Goal: Complete application form

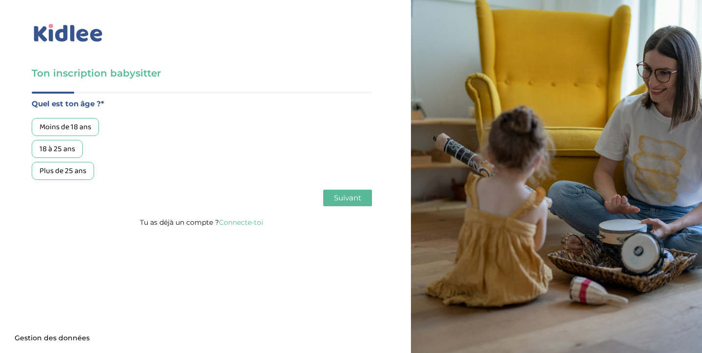
click at [65, 149] on div "18 à 25 ans" at bounding box center [57, 149] width 51 height 18
click at [347, 201] on span "Suivant" at bounding box center [347, 197] width 27 height 9
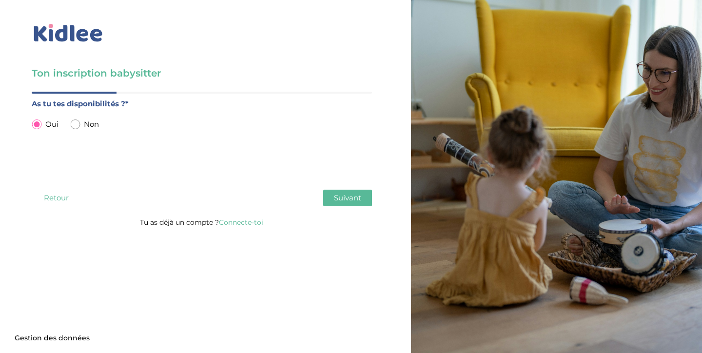
click at [345, 192] on button "Suivant" at bounding box center [347, 198] width 49 height 17
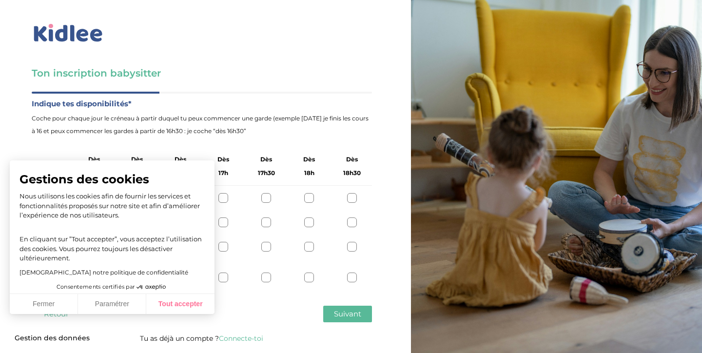
click at [196, 295] on button "Tout accepter" at bounding box center [180, 304] width 68 height 20
checkbox input "true"
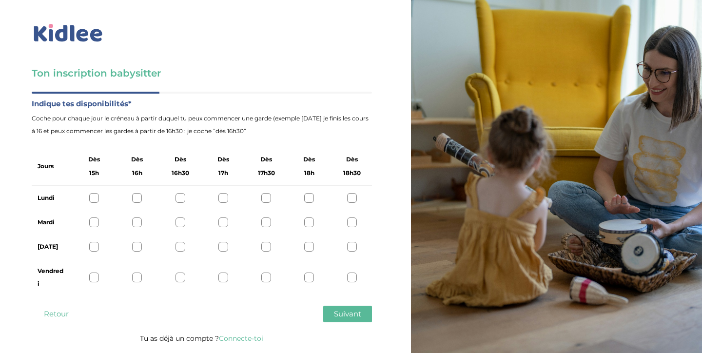
click at [344, 196] on div "Lundi" at bounding box center [202, 198] width 340 height 24
click at [357, 195] on div at bounding box center [352, 198] width 10 height 10
click at [261, 225] on div "Mardi" at bounding box center [202, 222] width 340 height 24
click at [262, 221] on div at bounding box center [266, 222] width 10 height 10
click at [93, 241] on div "[DATE]" at bounding box center [202, 246] width 340 height 24
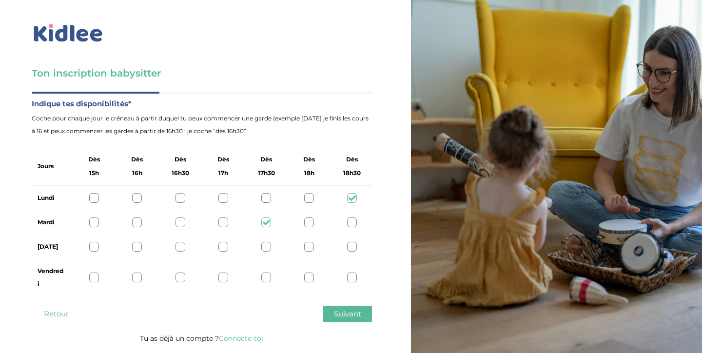
click at [138, 246] on div at bounding box center [137, 247] width 10 height 10
click at [348, 312] on span "Suivant" at bounding box center [347, 313] width 27 height 9
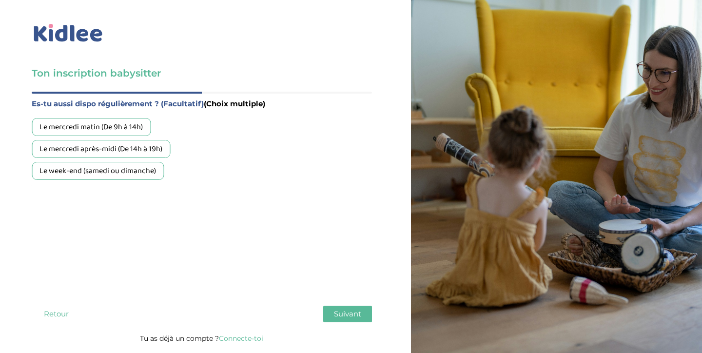
click at [149, 151] on div "Le mercredi après-midi (De 14h à 19h)" at bounding box center [101, 149] width 138 height 18
click at [364, 311] on button "Suivant" at bounding box center [347, 314] width 49 height 17
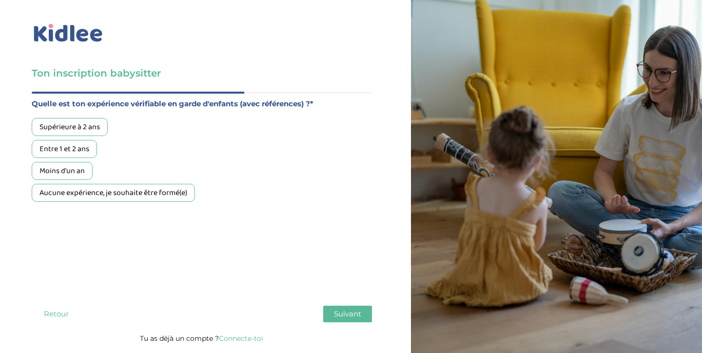
click at [102, 130] on div "Supérieure à 2 ans" at bounding box center [70, 127] width 76 height 18
click at [341, 312] on span "Suivant" at bounding box center [347, 313] width 27 height 9
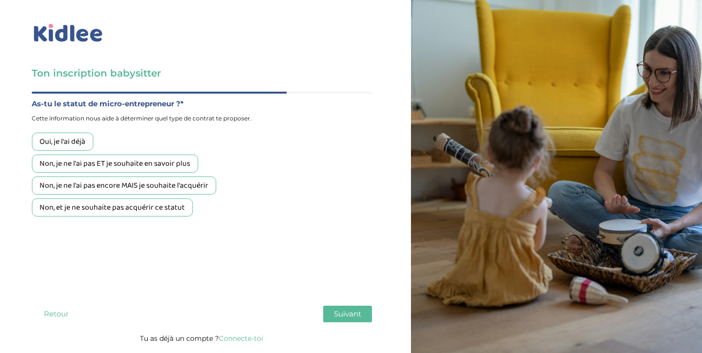
click at [115, 170] on div "Non, je ne l'ai pas ET je souhaite en savoir plus" at bounding box center [115, 163] width 166 height 18
click at [346, 311] on span "Suivant" at bounding box center [347, 313] width 27 height 9
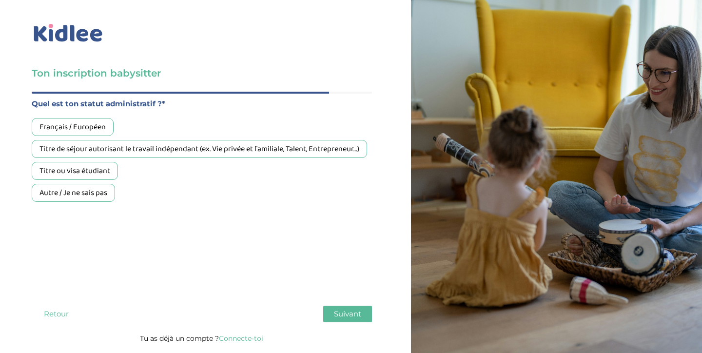
click at [92, 130] on div "Français / Européen" at bounding box center [73, 127] width 82 height 18
click at [343, 325] on div "Quel est ton âge ?* Moins de 18 ans 18 à 25 ans Plus de 25 ans As tu tes dispon…" at bounding box center [202, 212] width 340 height 240
click at [342, 312] on span "Suivant" at bounding box center [347, 313] width 27 height 9
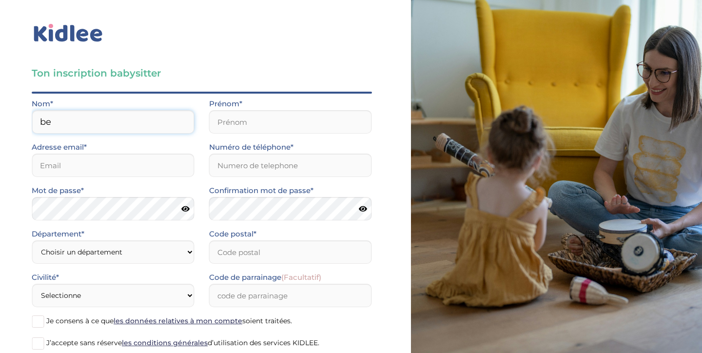
type input "b"
type input "BEX"
drag, startPoint x: 299, startPoint y: 133, endPoint x: 287, endPoint y: 121, distance: 16.9
click at [287, 121] on input "text" at bounding box center [290, 121] width 163 height 23
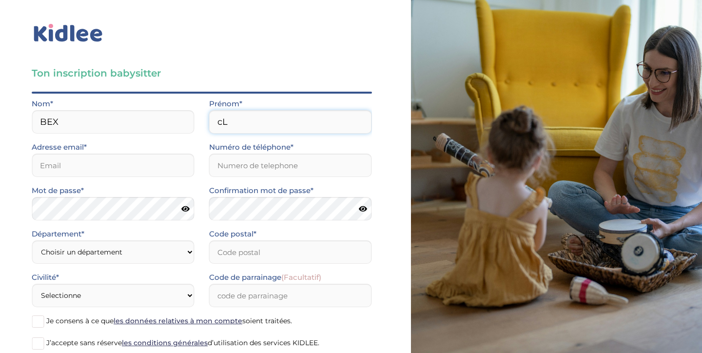
type input "c"
type input "Clémence"
type input "clemence.clemb@gmail.com"
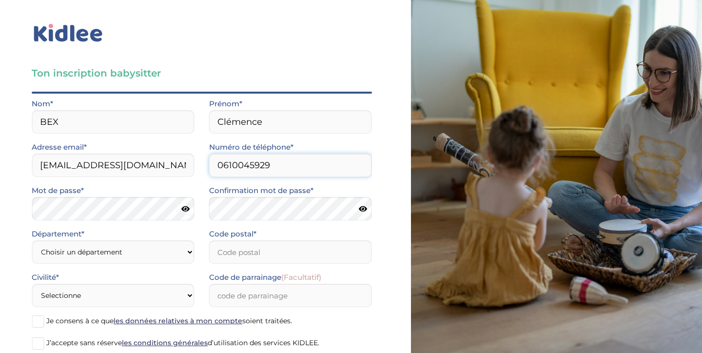
type input "0610045929"
click at [188, 210] on icon at bounding box center [185, 208] width 8 height 7
select select "0"
click at [256, 252] on input "Code postal*" at bounding box center [290, 251] width 163 height 23
type input "69006"
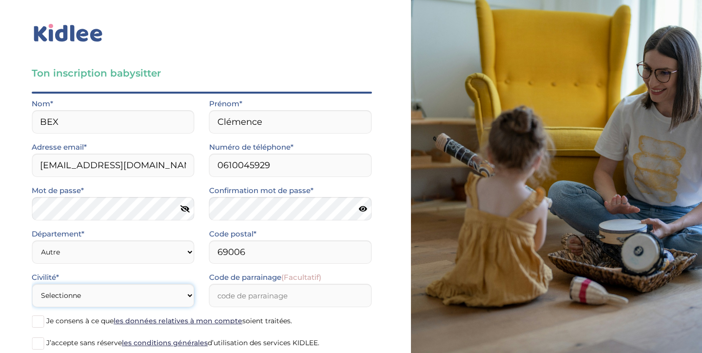
select select "1"
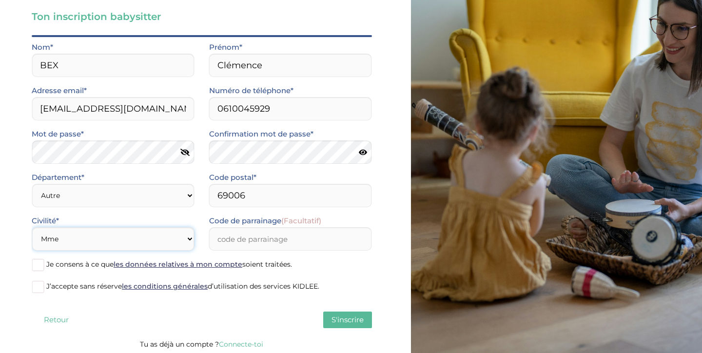
scroll to position [58, 0]
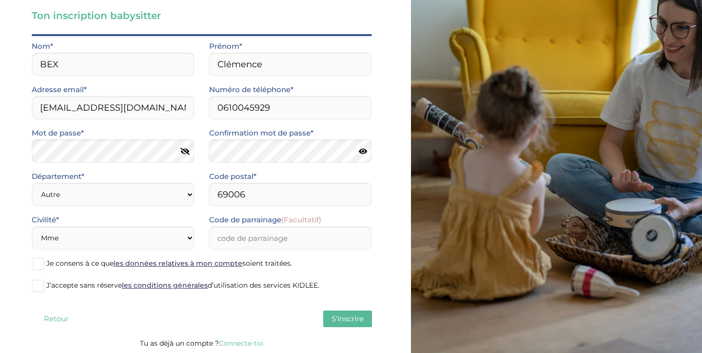
click at [52, 269] on label "Je consens à ce que les données relatives à mon compte soient traitées." at bounding box center [202, 264] width 340 height 15
click at [0, 0] on input "Je consens à ce que les données relatives à mon compte soient traitées." at bounding box center [0, 0] width 0 height 0
click at [52, 283] on span "J’accepte sans réserve les conditions générales d’utilisation des services KIDL…" at bounding box center [182, 285] width 273 height 9
click at [0, 0] on input "J’accepte sans réserve les conditions générales d’utilisation des services KIDL…" at bounding box center [0, 0] width 0 height 0
click at [334, 314] on span "S'inscrire" at bounding box center [347, 318] width 32 height 9
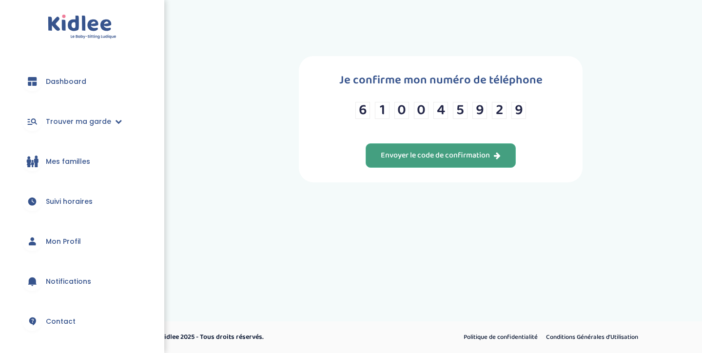
click at [448, 161] on div "Envoyer le code de confirmation" at bounding box center [441, 155] width 120 height 11
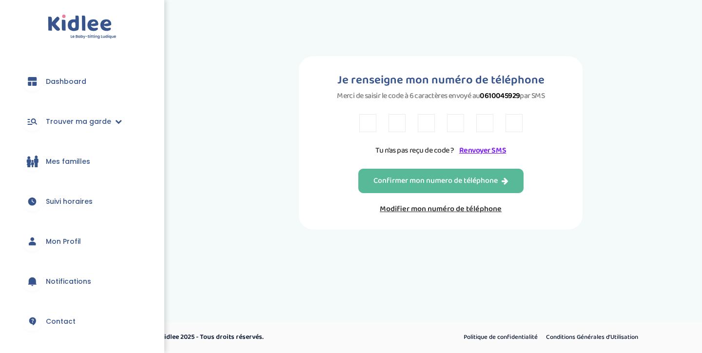
click at [364, 124] on input "text" at bounding box center [367, 123] width 17 height 18
type input "f"
type input "6"
type input "b"
type input "k"
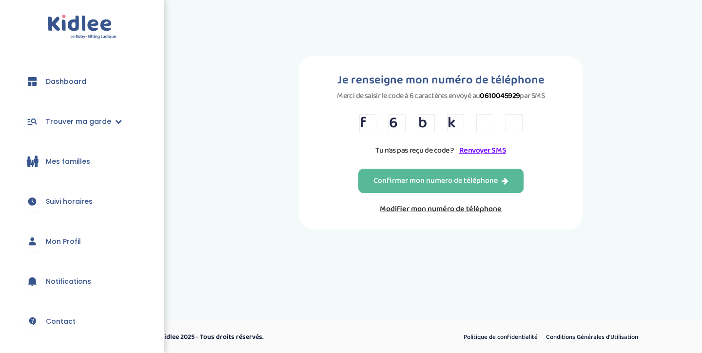
type input "t"
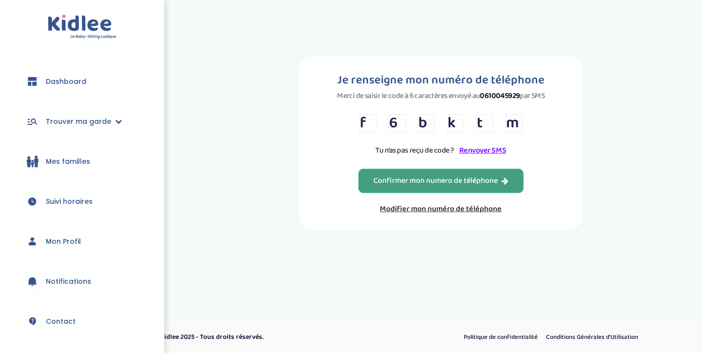
type input "m"
click at [402, 185] on div "Confirmer mon numero de téléphone" at bounding box center [440, 180] width 135 height 11
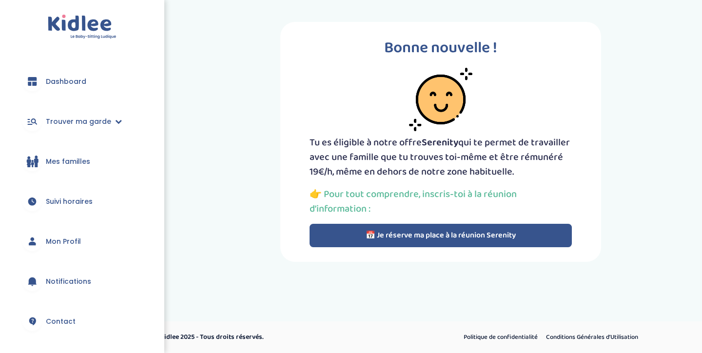
click at [503, 152] on p "Tu es éligible à notre offre Serenity qui te permet de travailler avec une fami…" at bounding box center [440, 157] width 262 height 44
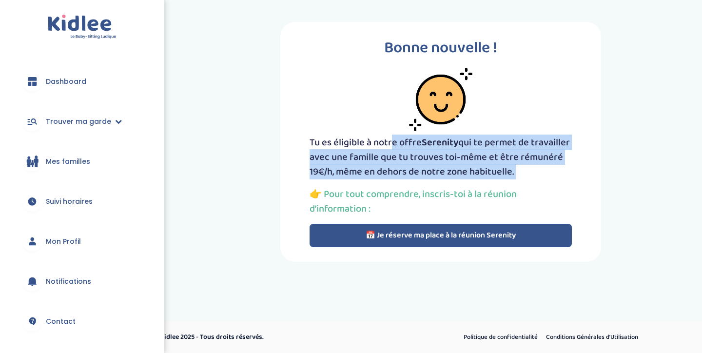
click at [503, 152] on p "Tu es éligible à notre offre Serenity qui te permet de travailler avec une fami…" at bounding box center [440, 157] width 262 height 44
click at [460, 232] on button "📅 Je réserve ma place à la réunion Serenity" at bounding box center [440, 235] width 262 height 23
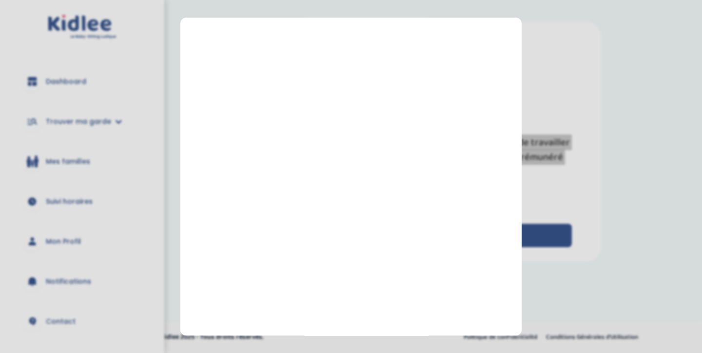
scroll to position [137, 0]
click at [545, 162] on section "Prendre rendez-vous Fermer" at bounding box center [351, 176] width 702 height 353
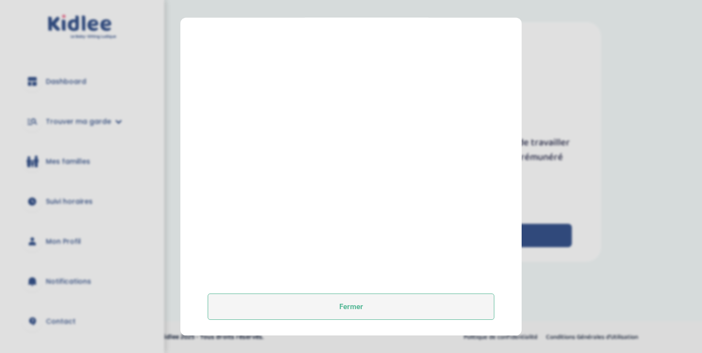
scroll to position [178, 0]
click at [380, 296] on button "Fermer" at bounding box center [351, 307] width 287 height 26
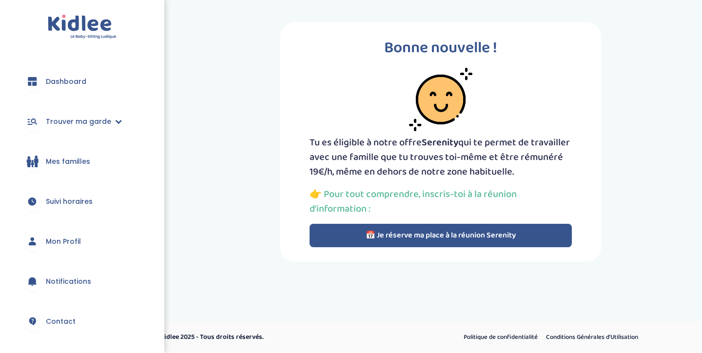
click at [74, 87] on link "Dashboard" at bounding box center [82, 81] width 135 height 35
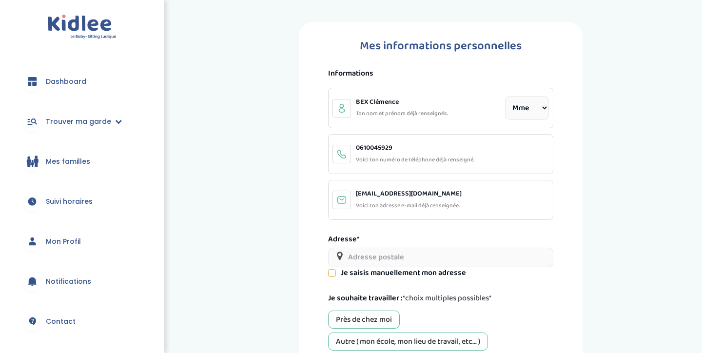
select select "1"
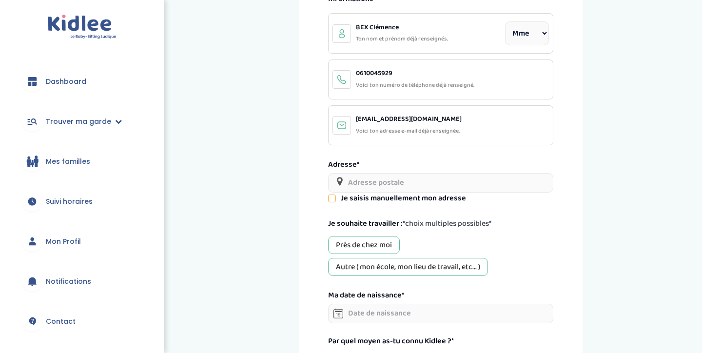
scroll to position [75, 0]
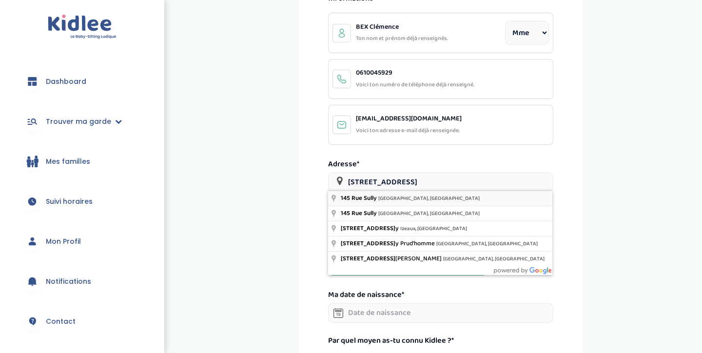
type input "[STREET_ADDRESS]"
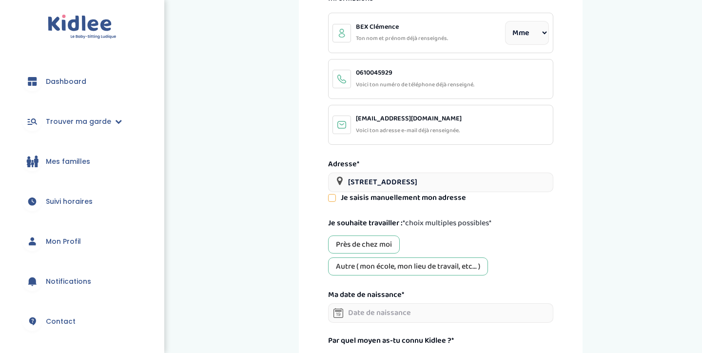
click at [380, 239] on div "Près de chez moi" at bounding box center [364, 244] width 72 height 18
click at [384, 262] on div "Autre ( mon école, mon lieu de travail, etc... )" at bounding box center [408, 266] width 160 height 18
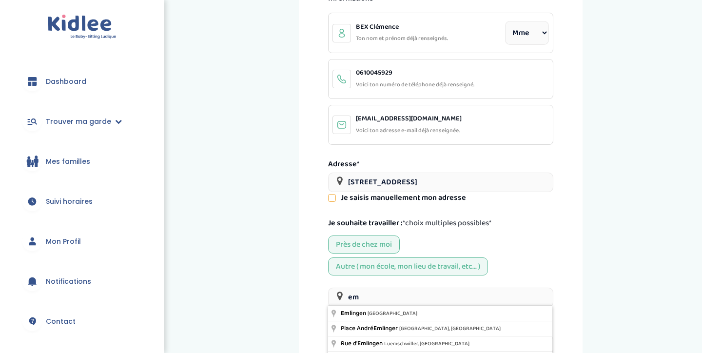
type input "e"
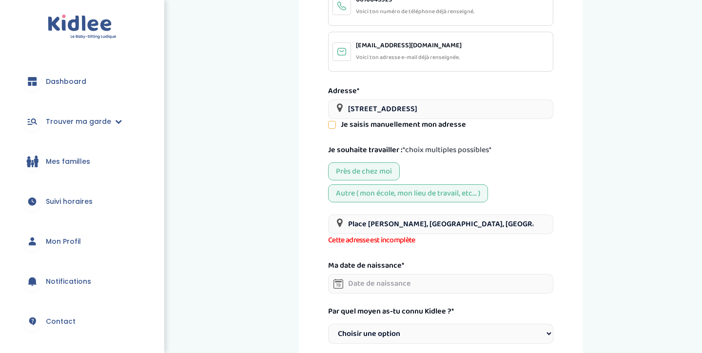
scroll to position [154, 0]
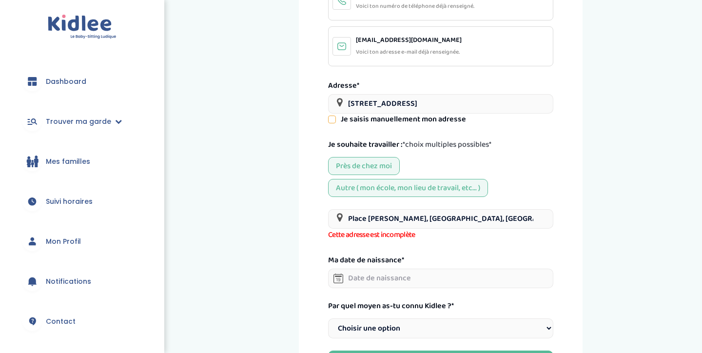
click at [351, 216] on input "Place Jean Jaurès, Lyon, France" at bounding box center [440, 218] width 225 height 19
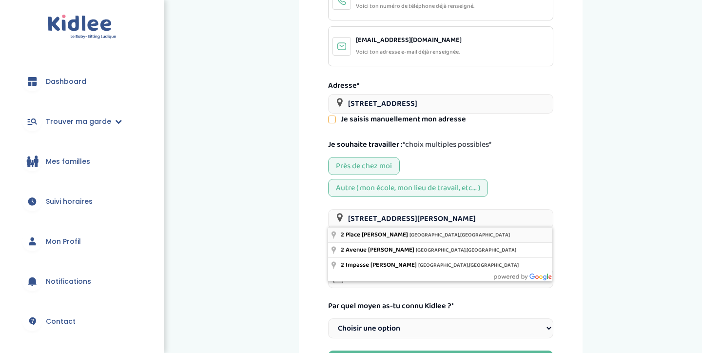
type input "2 Place Jean Jaurès, Lyon, France"
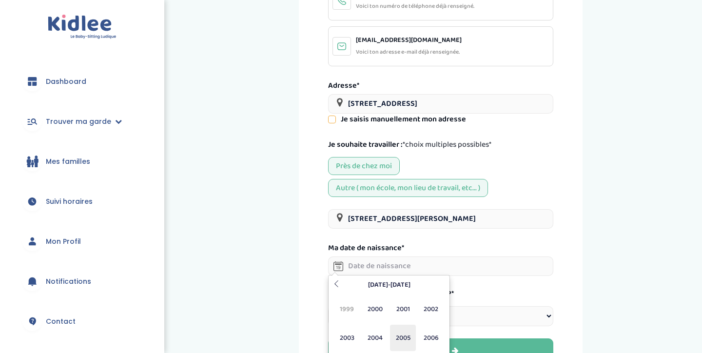
click at [400, 336] on span "2005" at bounding box center [403, 338] width 26 height 26
click at [432, 309] on span "Avr" at bounding box center [431, 309] width 26 height 26
click at [388, 328] on td "6" at bounding box center [389, 330] width 18 height 15
type input "06-04-2005"
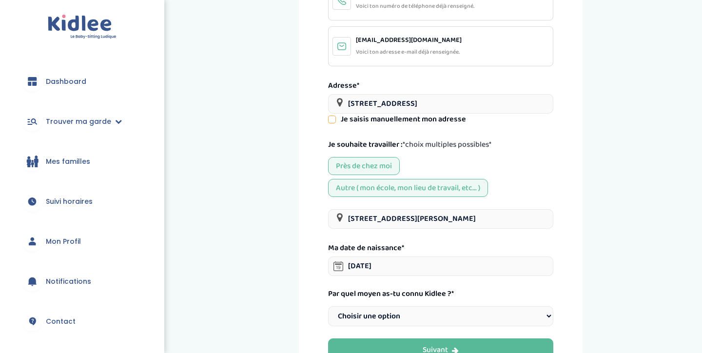
scroll to position [159, 0]
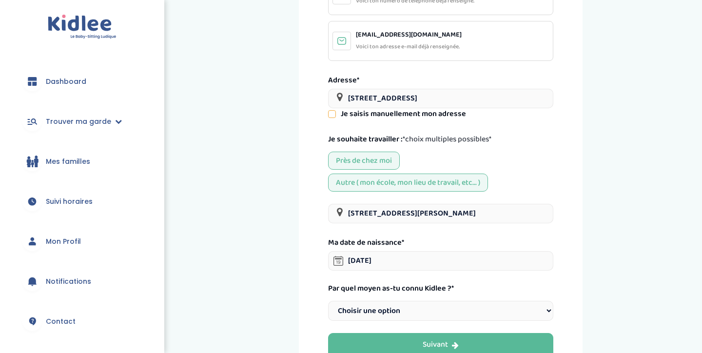
select select "2"
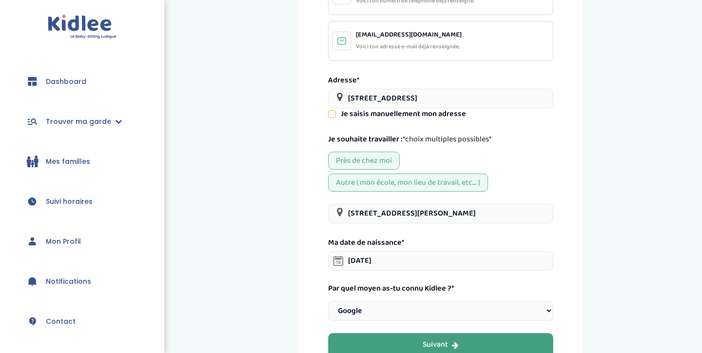
click at [414, 333] on button "Suivant" at bounding box center [440, 345] width 225 height 24
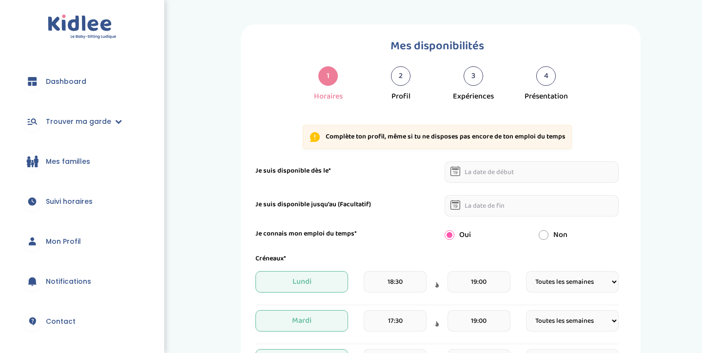
select select "1"
click at [486, 176] on input "text" at bounding box center [531, 171] width 174 height 21
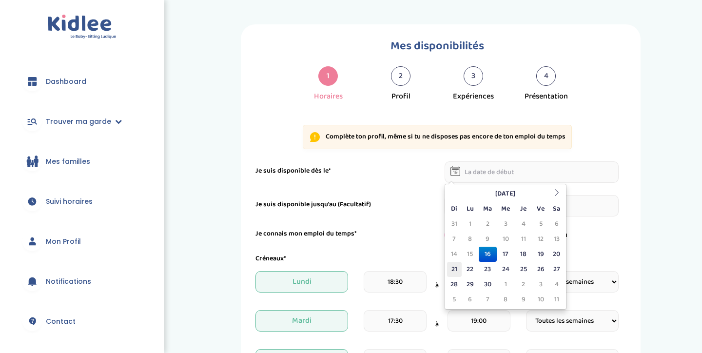
click at [453, 269] on td "21" at bounding box center [454, 269] width 15 height 15
type input "[DATE]"
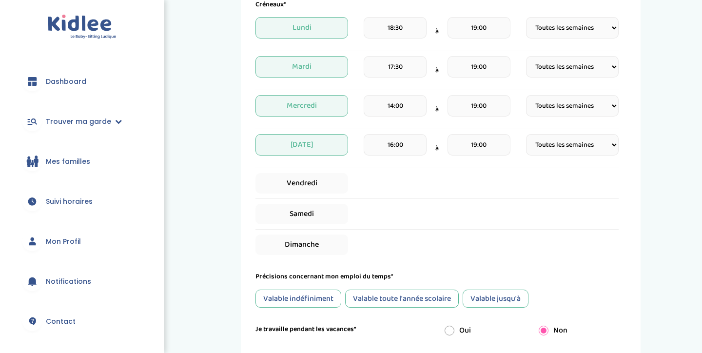
scroll to position [300, 0]
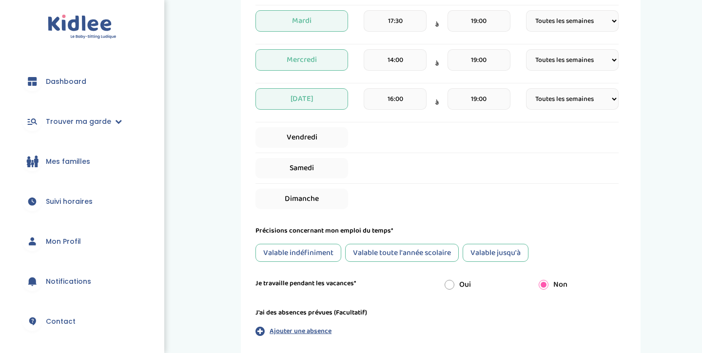
click at [496, 256] on div "Valable jusqu'à" at bounding box center [495, 253] width 66 height 18
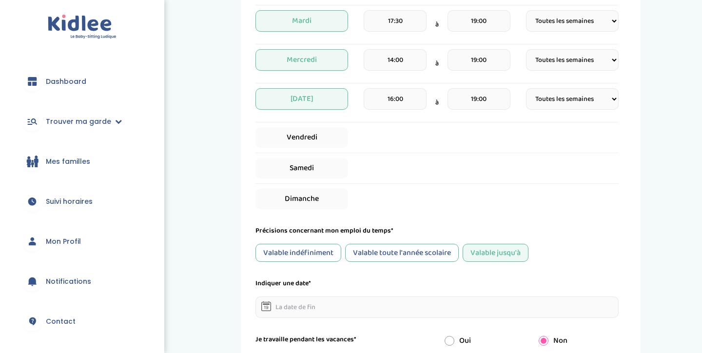
click at [338, 301] on input "text" at bounding box center [436, 306] width 363 height 21
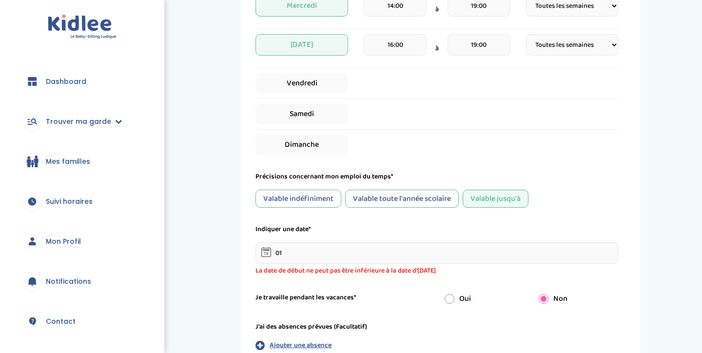
scroll to position [368, 0]
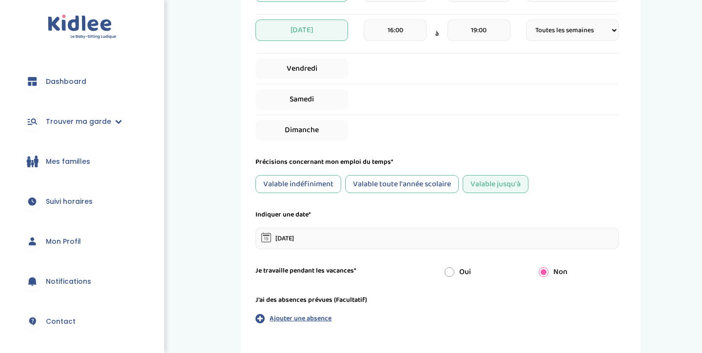
type input "[DATE]"
click at [452, 271] on input "radio" at bounding box center [449, 272] width 10 height 10
radio input "true"
radio input "false"
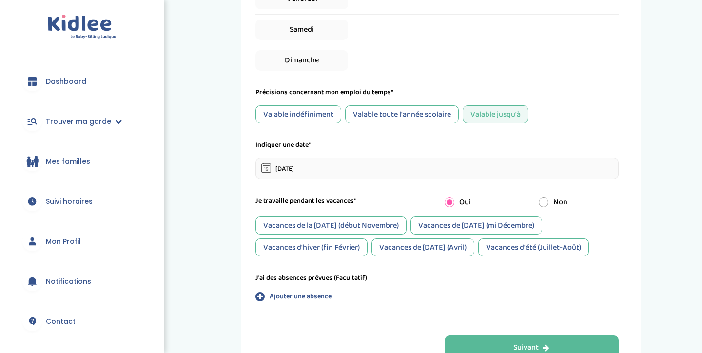
scroll to position [443, 0]
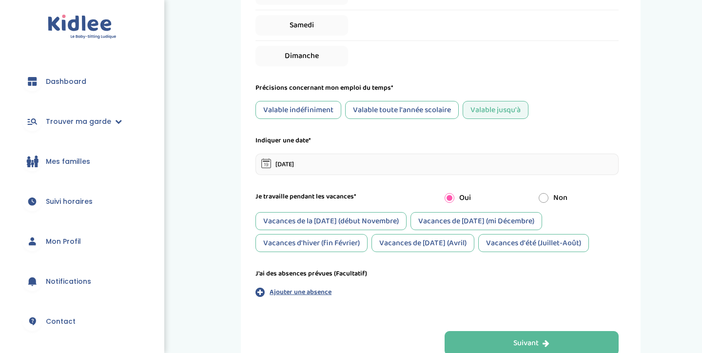
click at [390, 218] on div "Vacances de la Toussaint (début Novembre)" at bounding box center [330, 221] width 151 height 18
click at [470, 223] on div "Vacances de Noël (mi Décembre)" at bounding box center [476, 221] width 132 height 18
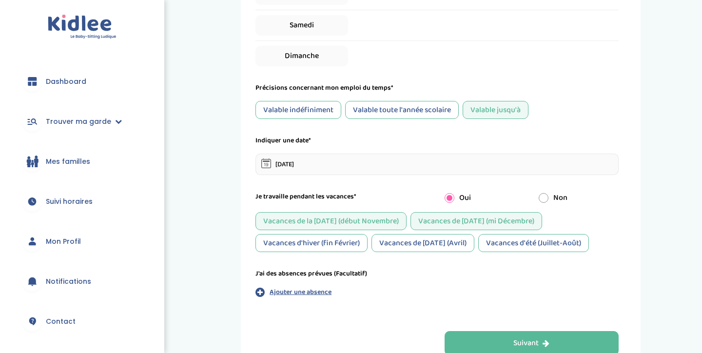
click at [332, 242] on div "Vacances d'hiver (fin Février)" at bounding box center [311, 243] width 112 height 18
click at [397, 241] on div "Vacances de Pâques (Avril)" at bounding box center [422, 243] width 103 height 18
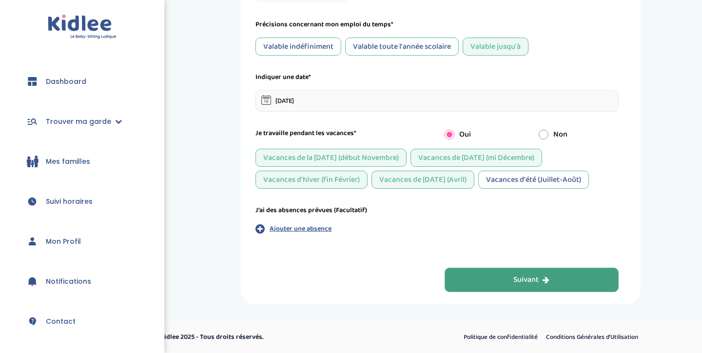
scroll to position [506, 0]
click at [482, 274] on button "Suivant" at bounding box center [531, 280] width 174 height 24
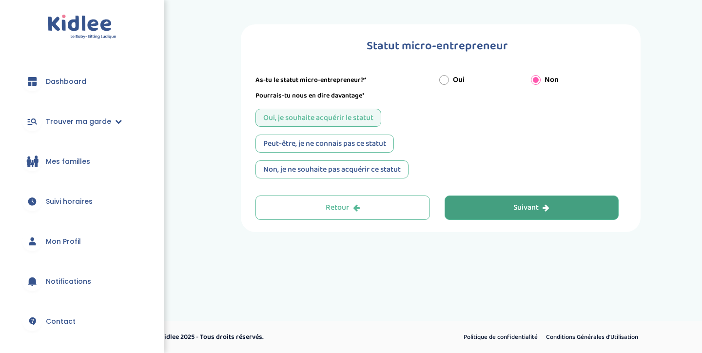
scroll to position [0, 0]
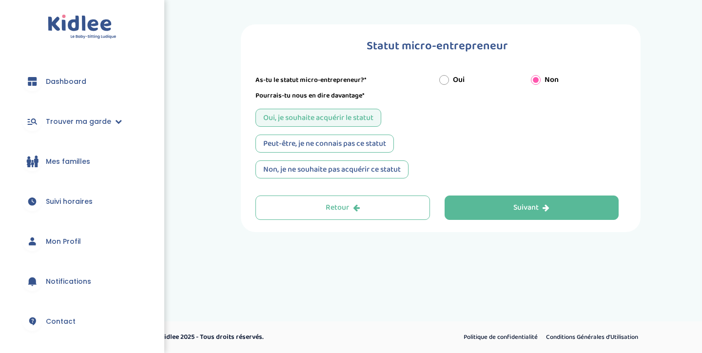
click at [366, 147] on div "Peut-être, je ne connais pas ce statut" at bounding box center [324, 144] width 138 height 18
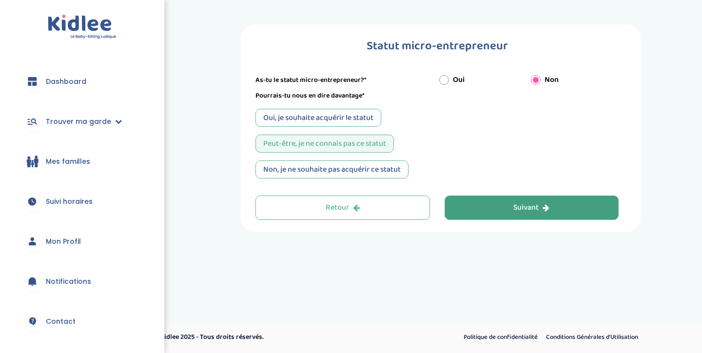
click at [499, 210] on button "Suivant" at bounding box center [531, 207] width 174 height 24
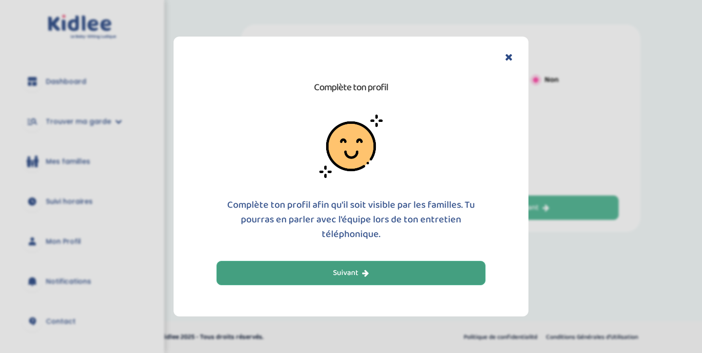
click at [433, 269] on button "Suivant" at bounding box center [350, 273] width 269 height 24
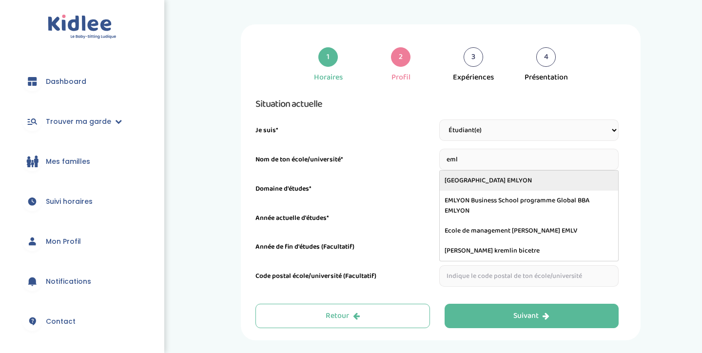
type input "EMLYON Business School EMLYON"
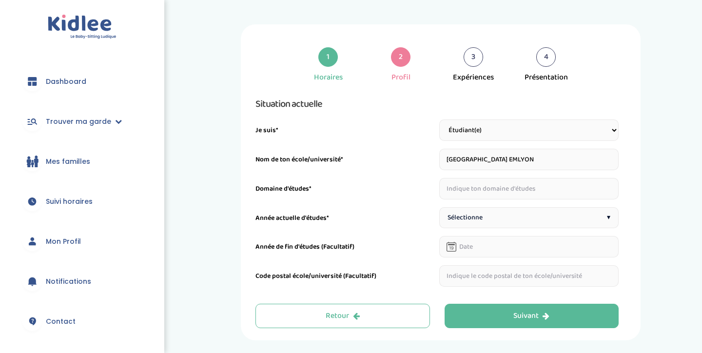
click at [493, 191] on input "text" at bounding box center [529, 188] width 180 height 21
type input "Management / Commerce"
click at [480, 213] on span "Sélectionne" at bounding box center [464, 217] width 35 height 10
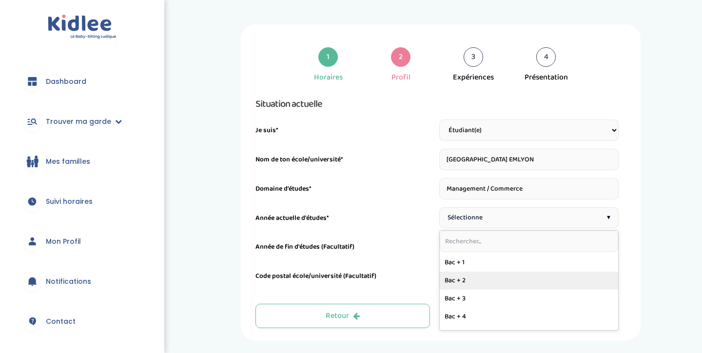
scroll to position [126, 0]
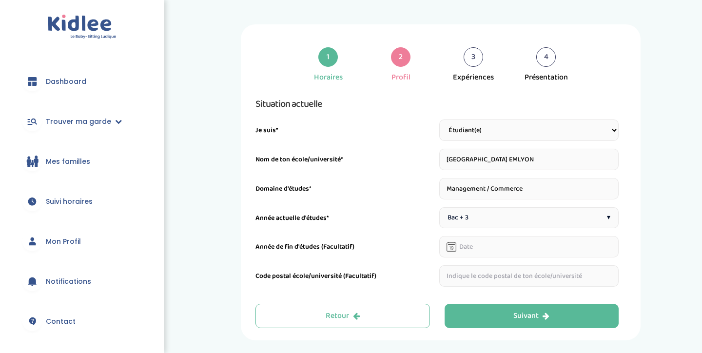
click at [462, 245] on input "text" at bounding box center [529, 246] width 180 height 21
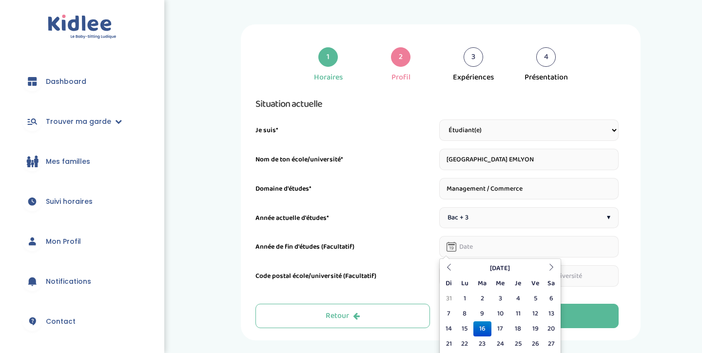
click at [401, 239] on div "Année de fin d'études (Facultatif)" at bounding box center [436, 246] width 363 height 21
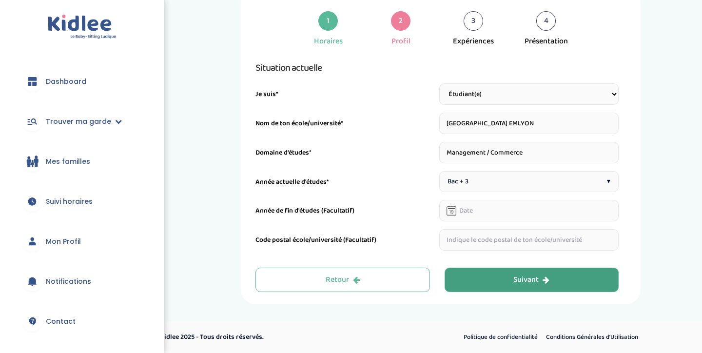
scroll to position [36, 0]
click at [511, 282] on button "Suivant" at bounding box center [531, 280] width 174 height 24
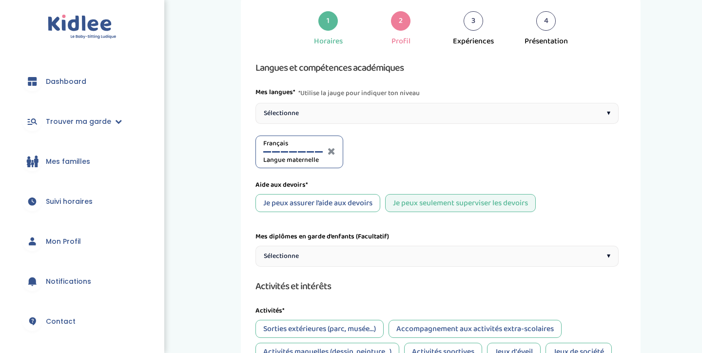
click at [419, 118] on div "Sélectionne ▾" at bounding box center [436, 113] width 363 height 21
click at [386, 153] on div "Anglais A1" at bounding box center [385, 151] width 59 height 27
click at [386, 151] on div at bounding box center [386, 151] width 8 height 1
click at [392, 152] on div at bounding box center [394, 151] width 8 height 1
click at [387, 152] on div at bounding box center [386, 151] width 8 height 1
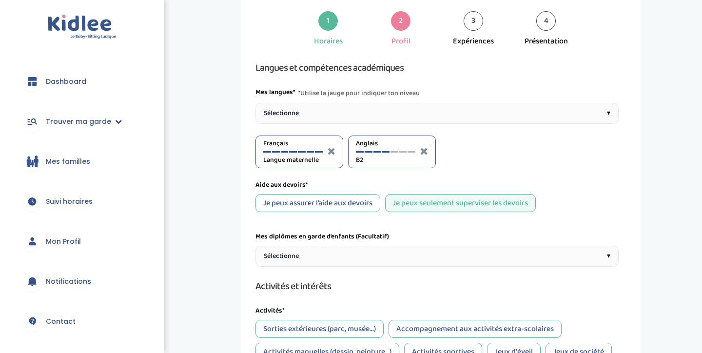
click at [395, 172] on div "Langues et compétences académiques Mes langues* *Utilise la jauge pour indiquer…" at bounding box center [436, 314] width 363 height 508
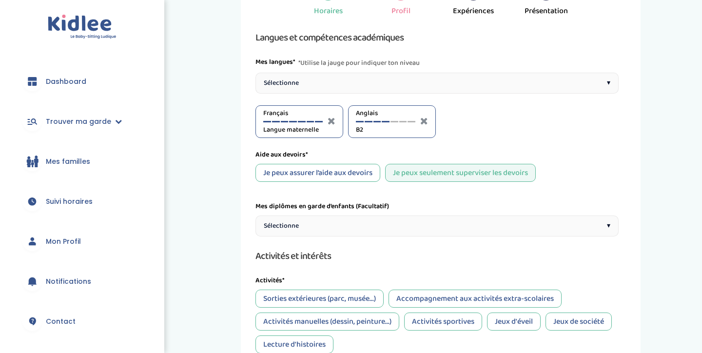
scroll to position [88, 0]
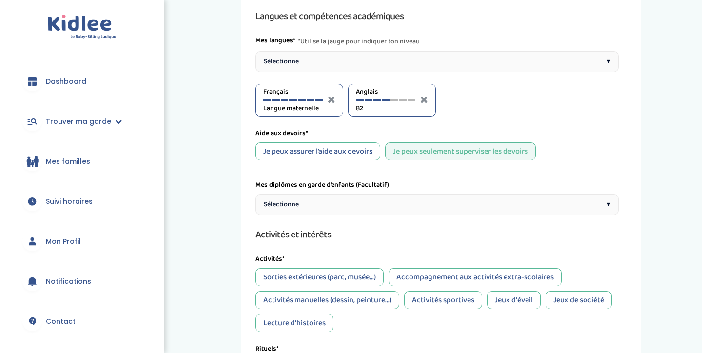
click at [369, 149] on div "Je peux assurer l’aide aux devoirs" at bounding box center [317, 151] width 125 height 18
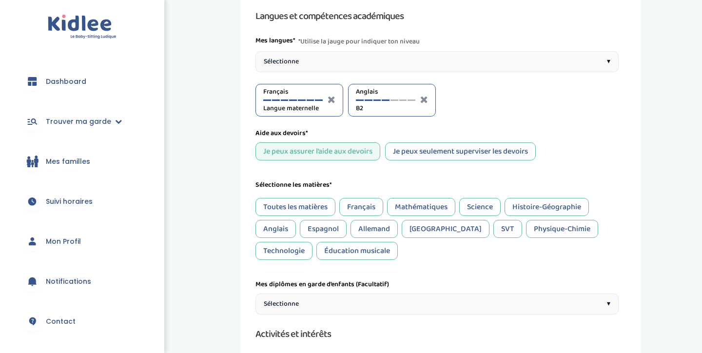
click at [425, 204] on div "Mathématiques" at bounding box center [421, 207] width 68 height 18
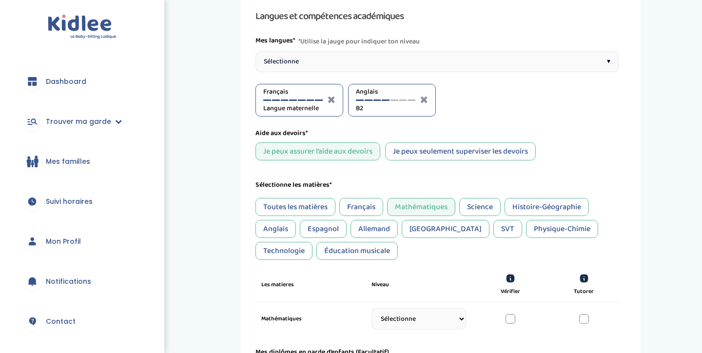
click at [473, 201] on div "Science" at bounding box center [479, 207] width 41 height 18
click at [530, 205] on div "Histoire-Géographie" at bounding box center [546, 207] width 84 height 18
click at [269, 226] on div "Anglais" at bounding box center [275, 229] width 40 height 18
click at [526, 223] on div "Physique-Chimie" at bounding box center [562, 229] width 72 height 18
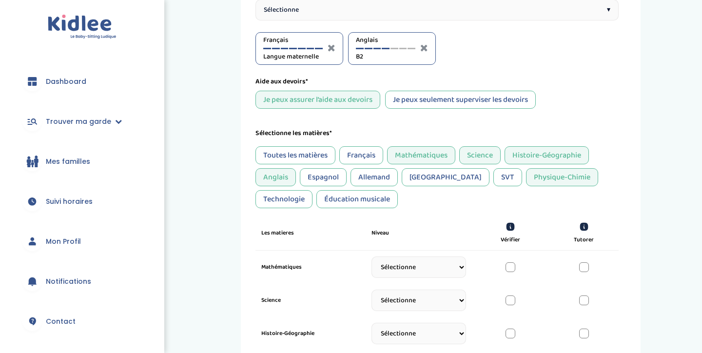
click at [352, 159] on div "Français" at bounding box center [361, 155] width 44 height 18
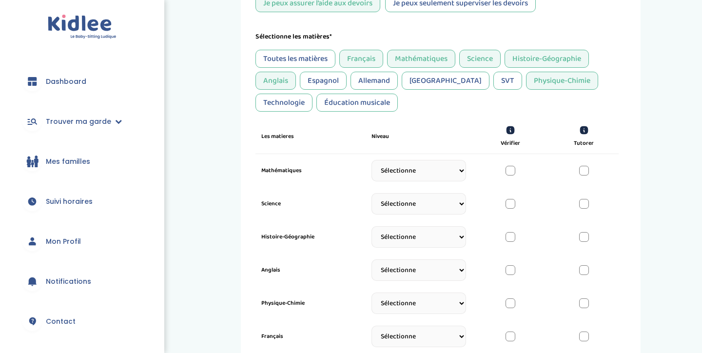
scroll to position [237, 0]
select select "Terminale"
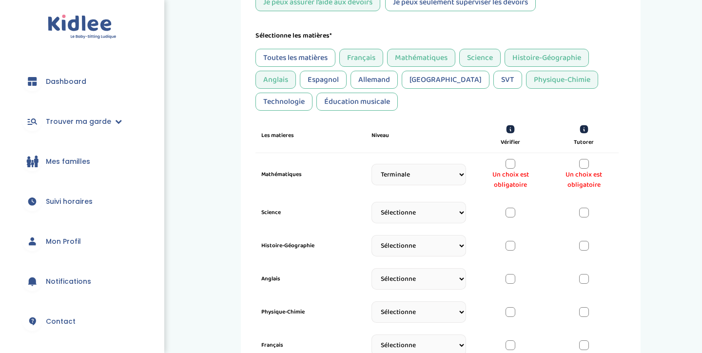
click at [514, 165] on div at bounding box center [510, 164] width 10 height 10
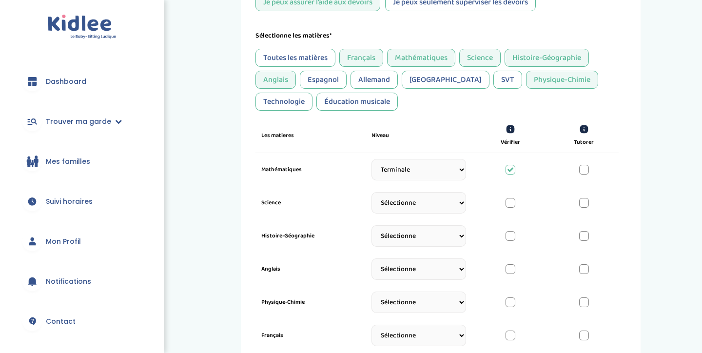
click at [588, 166] on div at bounding box center [584, 170] width 10 height 10
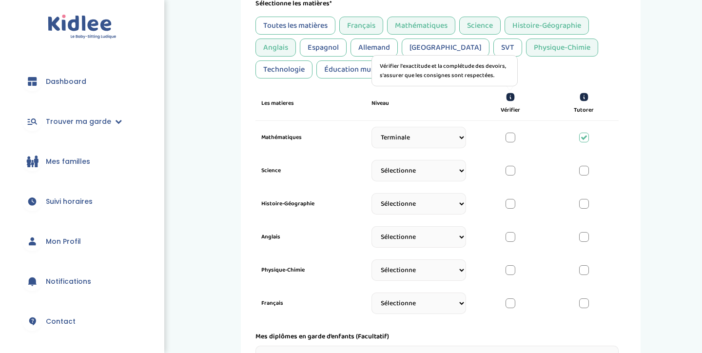
scroll to position [284, 0]
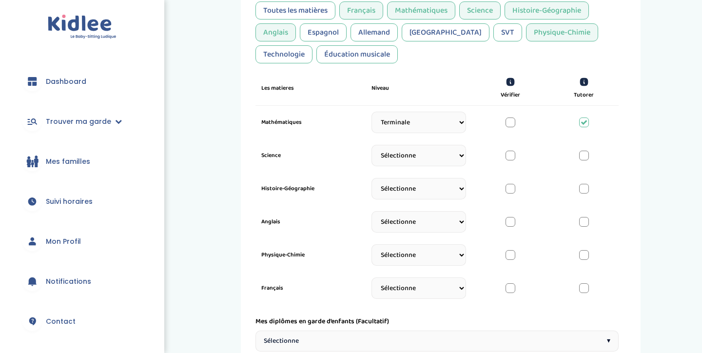
select select "Terminale"
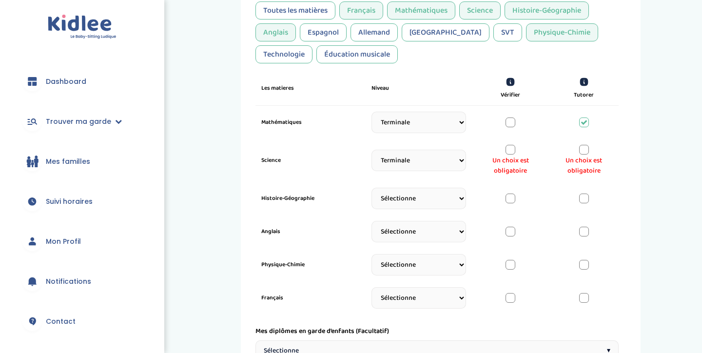
click at [584, 152] on div at bounding box center [584, 150] width 10 height 10
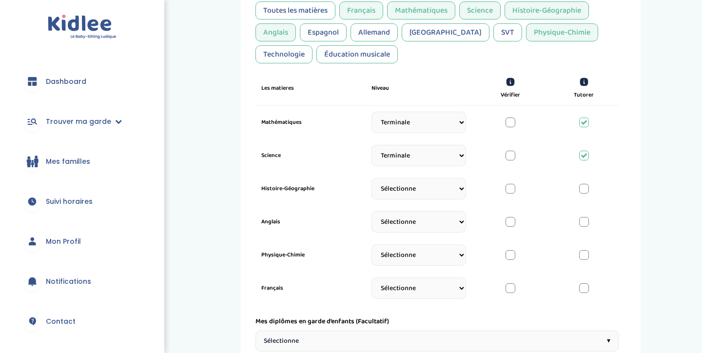
select select "Terminale"
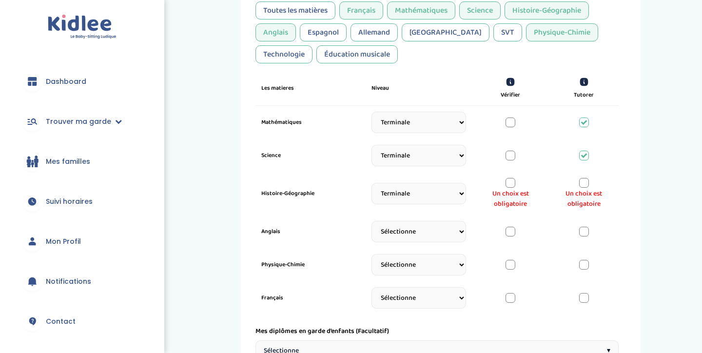
click at [582, 185] on div at bounding box center [584, 183] width 10 height 10
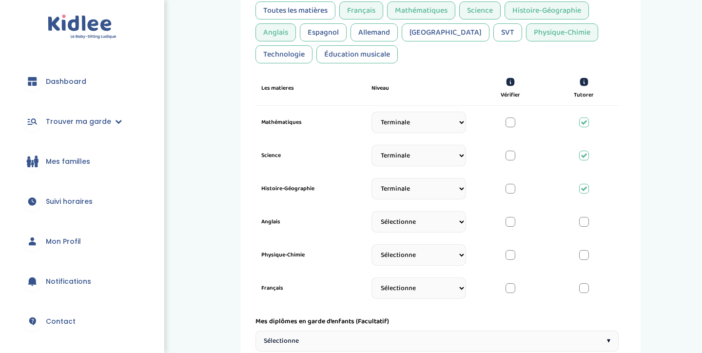
select select "Terminale"
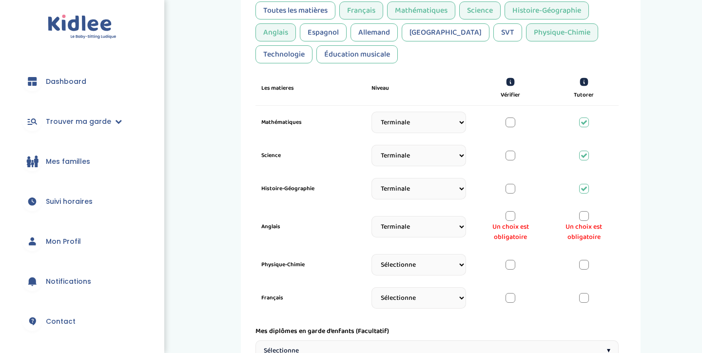
click at [513, 217] on div at bounding box center [510, 216] width 10 height 10
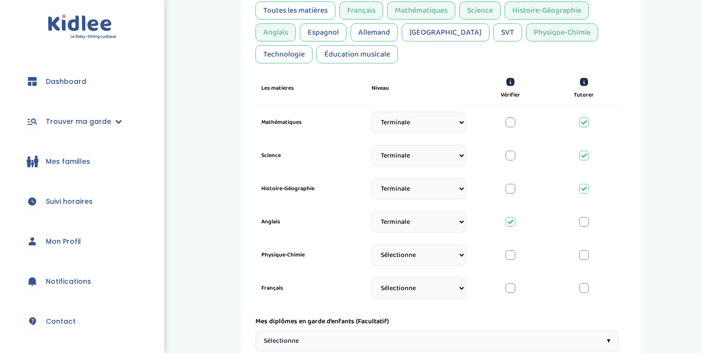
select select "Terminale"
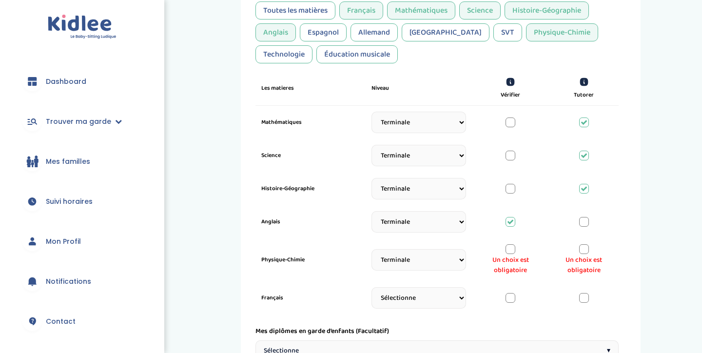
click at [583, 248] on div at bounding box center [584, 249] width 10 height 10
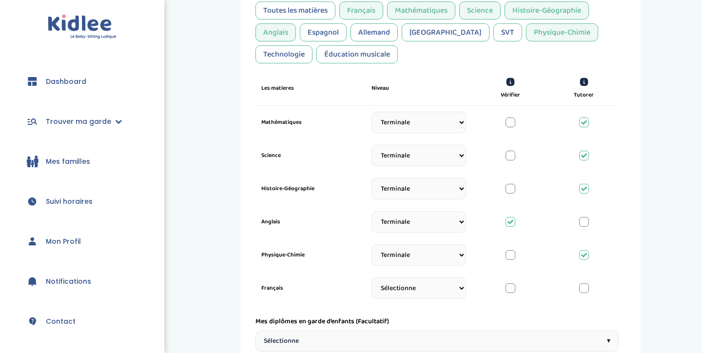
select select "Terminale"
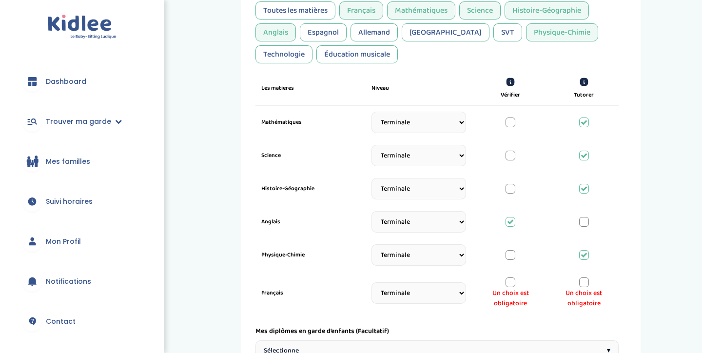
click at [585, 284] on div at bounding box center [584, 282] width 10 height 10
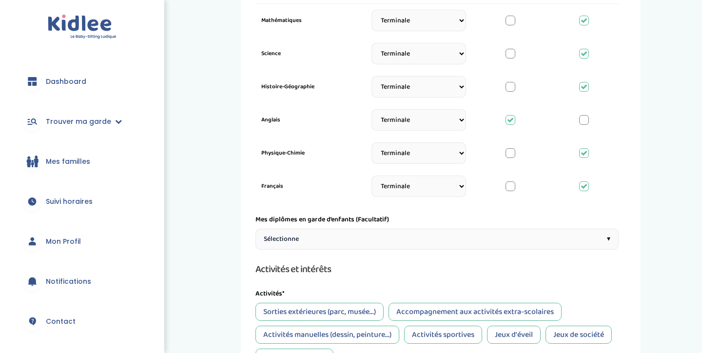
scroll to position [393, 0]
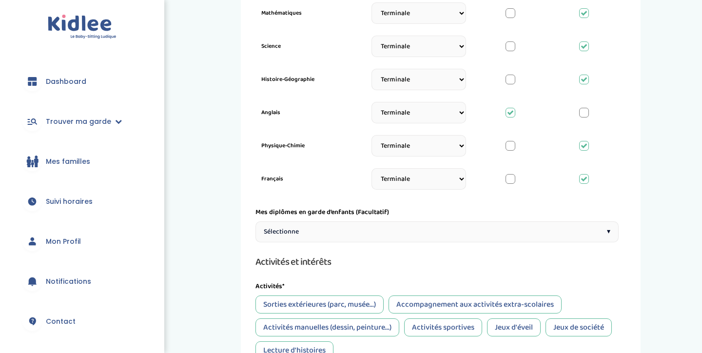
click at [516, 234] on div "Sélectionne ▾" at bounding box center [436, 231] width 363 height 21
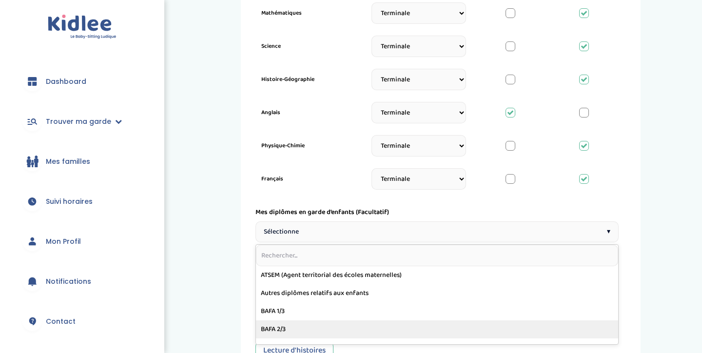
scroll to position [3, 0]
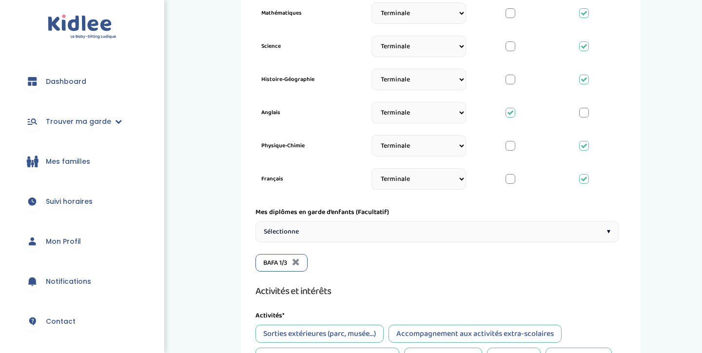
click at [323, 231] on div "Sélectionne ▾" at bounding box center [436, 231] width 363 height 21
click at [352, 232] on div "Sélectionne ▾" at bounding box center [436, 231] width 363 height 21
click at [362, 262] on div "BAFA 2/3" at bounding box center [338, 263] width 53 height 18
click at [363, 260] on div "BAFA 2/3" at bounding box center [338, 263] width 53 height 18
click at [358, 260] on icon at bounding box center [354, 262] width 8 height 10
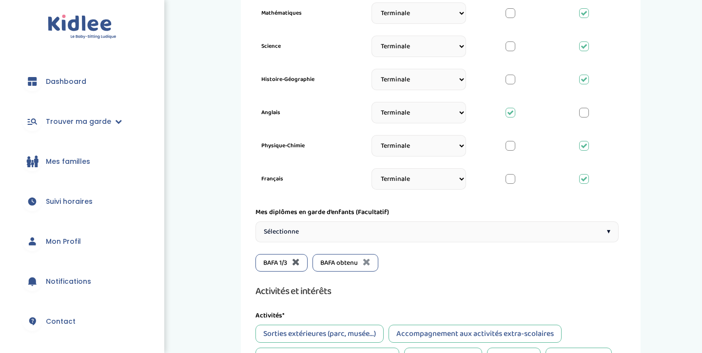
click at [293, 262] on div "BAFA 1/3" at bounding box center [281, 263] width 52 height 18
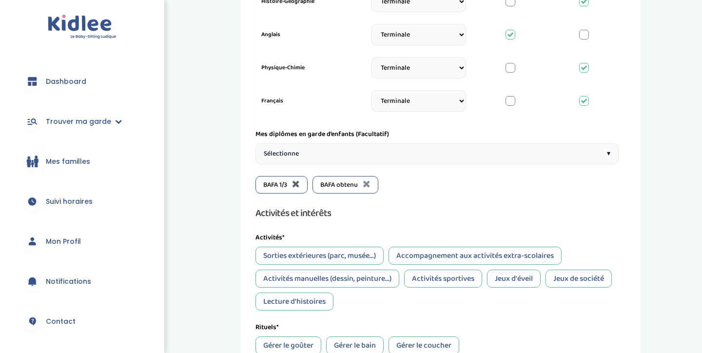
scroll to position [479, 0]
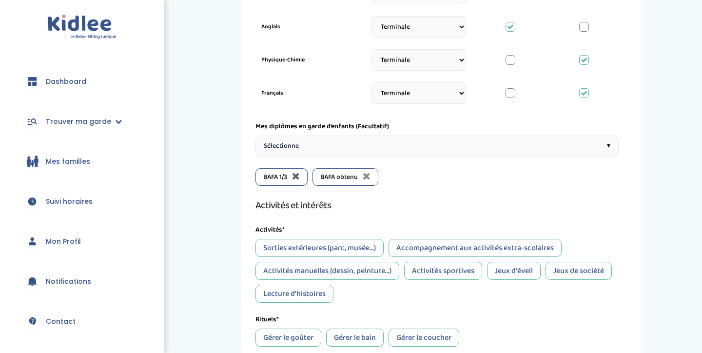
click at [298, 176] on icon at bounding box center [296, 176] width 8 height 10
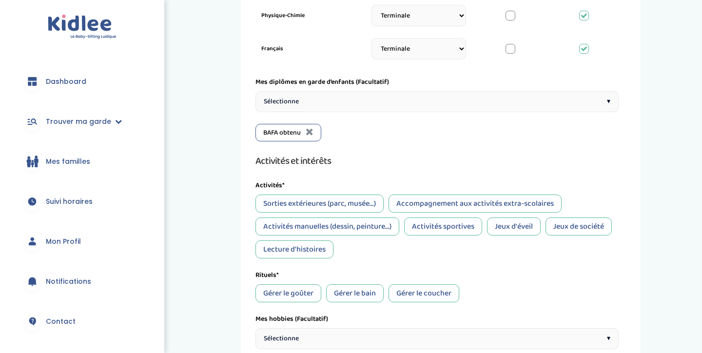
scroll to position [525, 0]
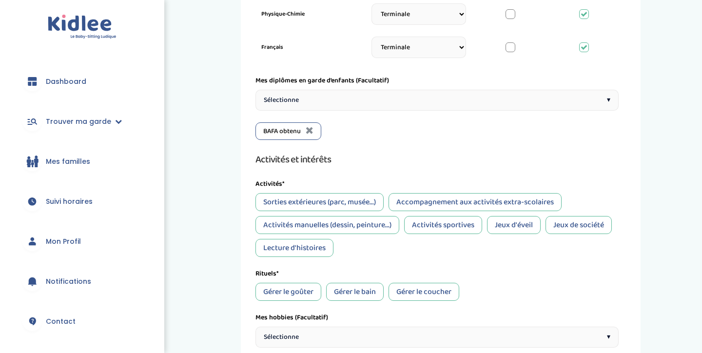
click at [523, 227] on div "Jeux d'éveil" at bounding box center [514, 225] width 54 height 18
click at [584, 222] on div "Jeux de société" at bounding box center [578, 225] width 66 height 18
click at [325, 243] on div "Lecture d'histoires" at bounding box center [294, 248] width 78 height 18
click at [351, 196] on div "Sorties extérieures (parc, musée...)" at bounding box center [319, 202] width 128 height 18
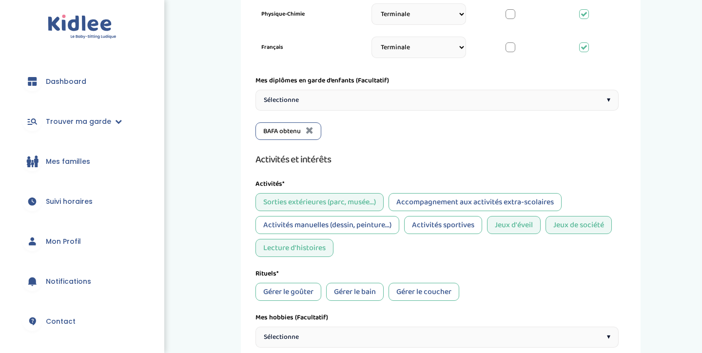
click at [453, 197] on div "Accompagnement aux activités extra-scolaires" at bounding box center [474, 202] width 173 height 18
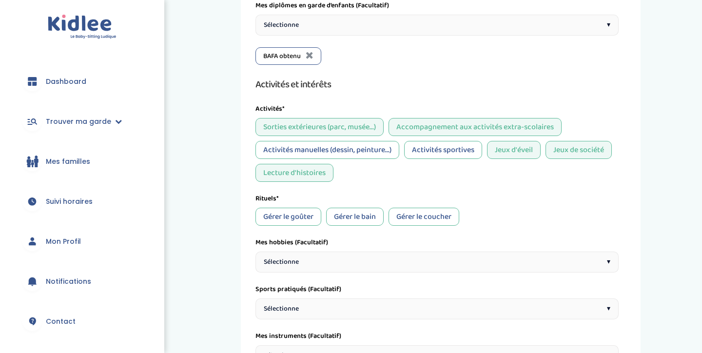
scroll to position [600, 0]
click at [300, 222] on div "Gérer le goûter" at bounding box center [288, 216] width 66 height 18
click at [356, 210] on div "Gérer le bain" at bounding box center [355, 216] width 58 height 18
click at [412, 215] on div "Gérer le coucher" at bounding box center [423, 216] width 71 height 18
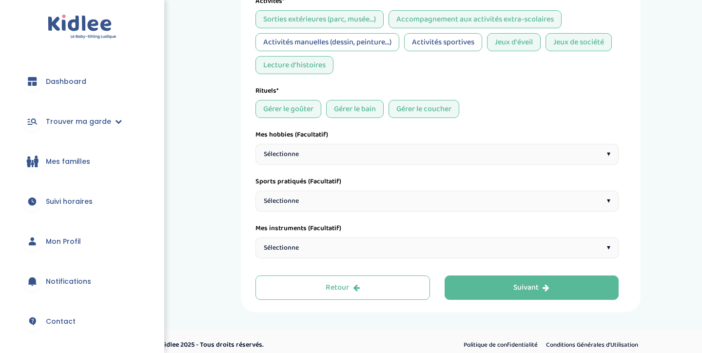
scroll to position [710, 0]
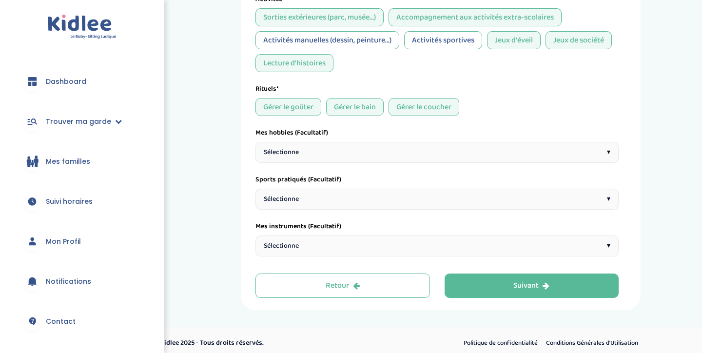
click at [385, 152] on div "Sélectionne ▾" at bounding box center [436, 152] width 363 height 21
click at [348, 179] on input "text" at bounding box center [437, 175] width 362 height 21
type input "d"
type input "D"
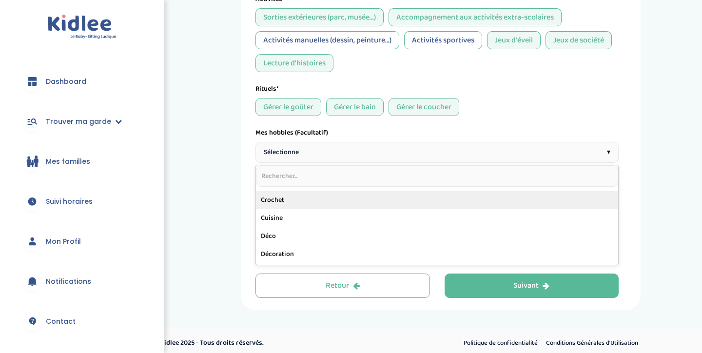
scroll to position [176, 0]
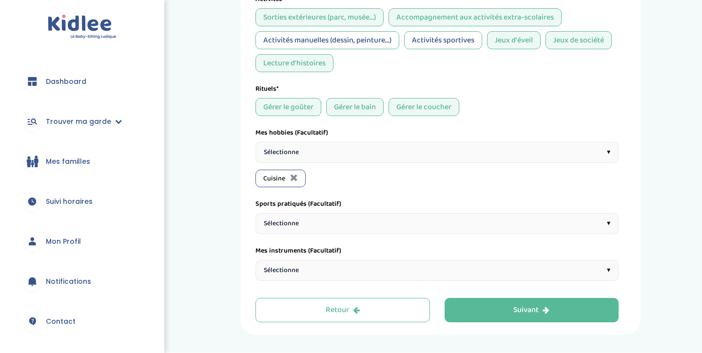
click at [317, 144] on div "Sélectionne ▾" at bounding box center [436, 152] width 363 height 21
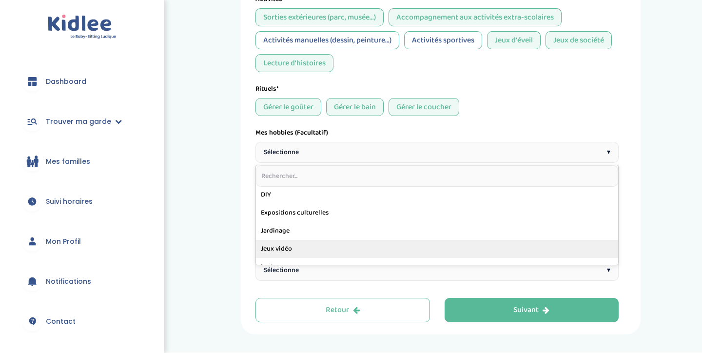
scroll to position [276, 0]
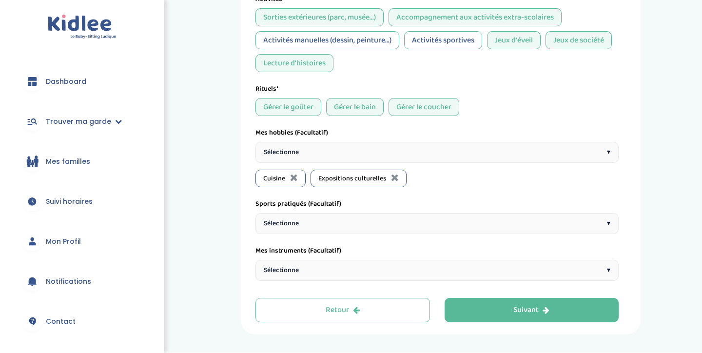
click at [384, 149] on div "Sélectionne ▾" at bounding box center [436, 152] width 363 height 21
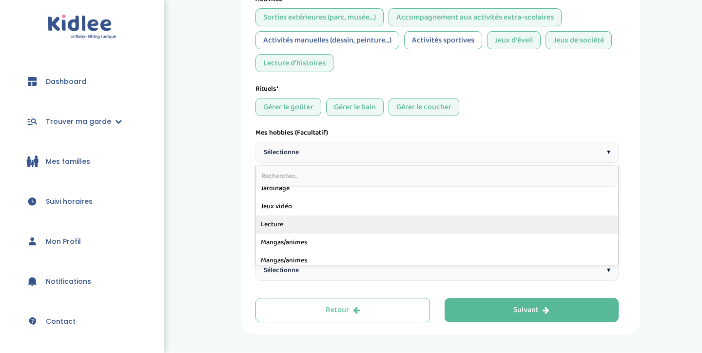
scroll to position [297, 0]
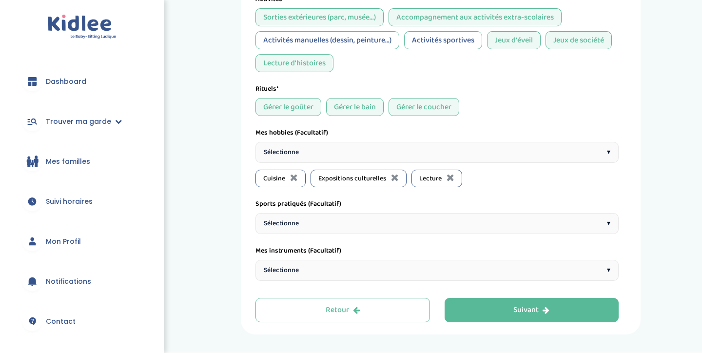
click at [332, 151] on div "Sélectionne ▾" at bounding box center [436, 152] width 363 height 21
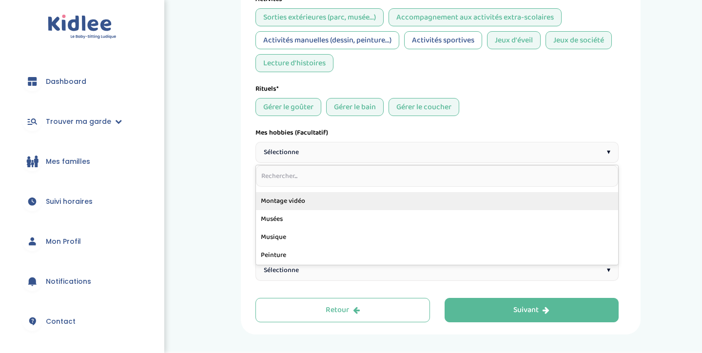
scroll to position [399, 0]
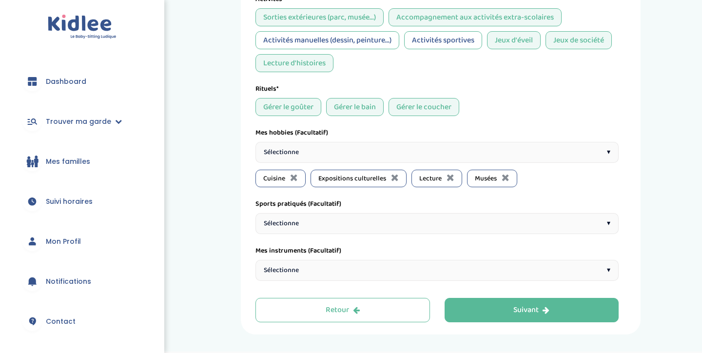
click at [307, 147] on div "Sélectionne ▾" at bounding box center [436, 152] width 363 height 21
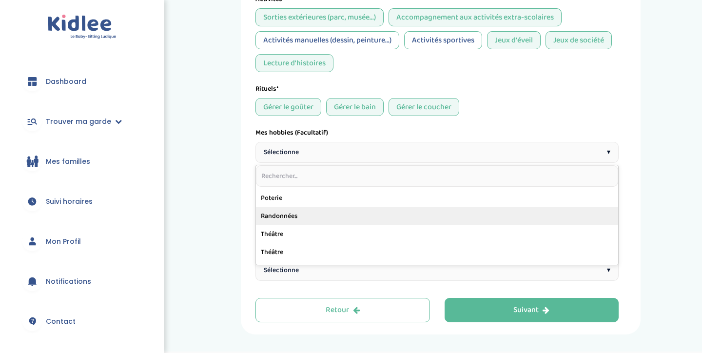
scroll to position [468, 0]
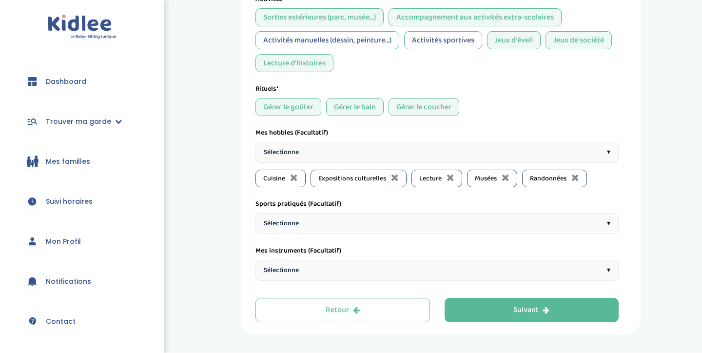
click at [299, 152] on span "Sélectionne" at bounding box center [281, 152] width 35 height 10
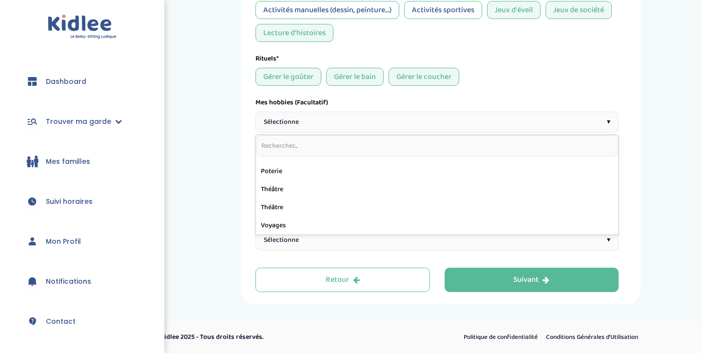
scroll to position [740, 0]
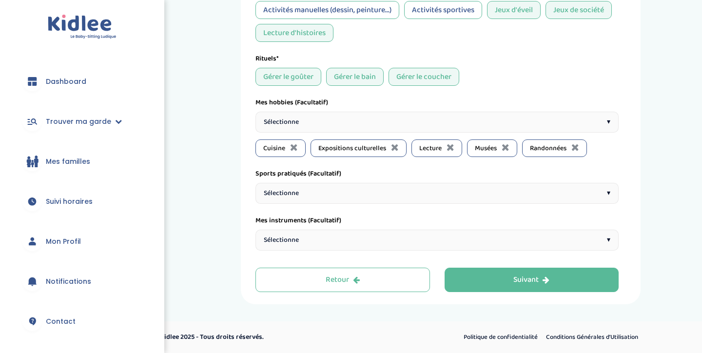
click at [303, 190] on div "Sélectionne ▾" at bounding box center [436, 193] width 363 height 21
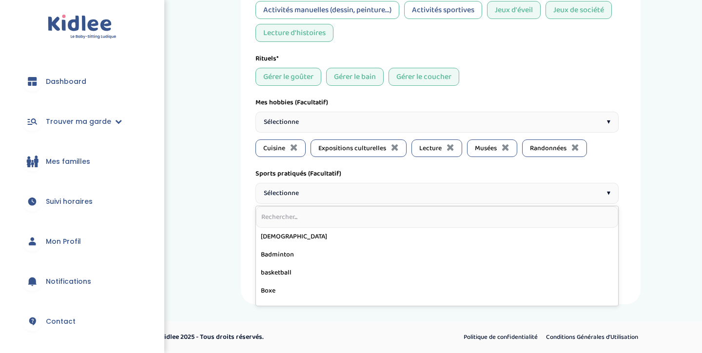
click at [296, 220] on input "text" at bounding box center [437, 216] width 362 height 21
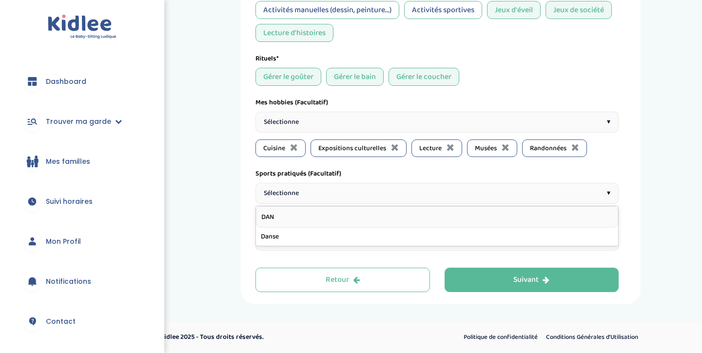
type input "DANS"
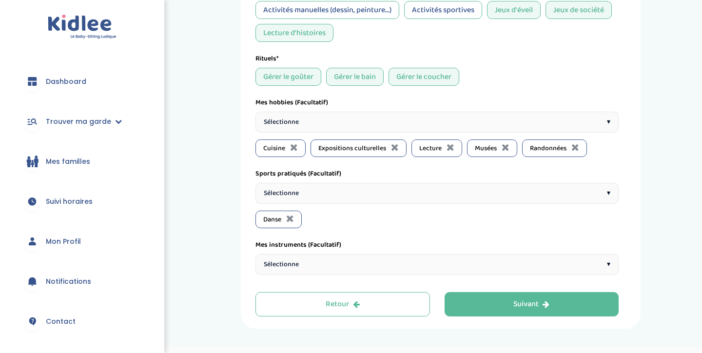
click at [296, 263] on span "Sélectionne" at bounding box center [281, 264] width 35 height 10
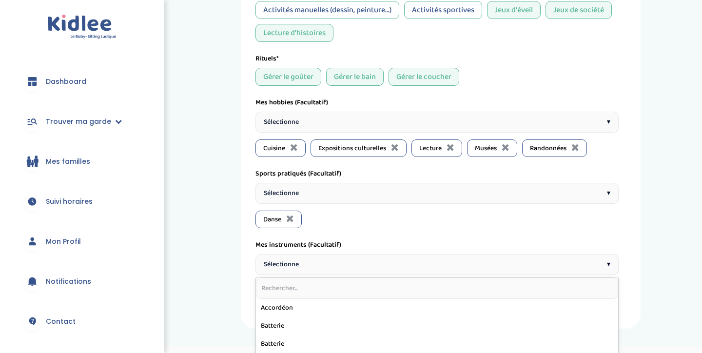
click at [296, 263] on span "Sélectionne" at bounding box center [281, 264] width 35 height 10
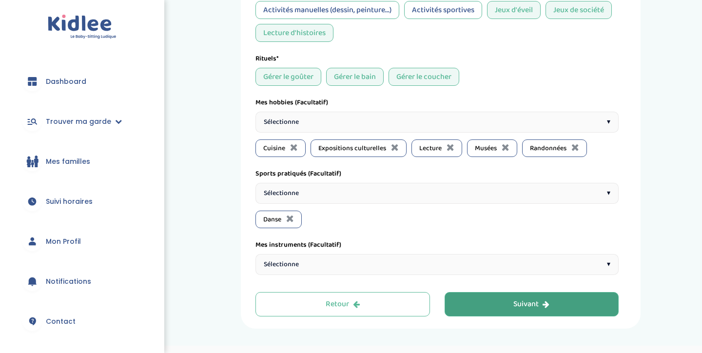
click at [523, 312] on button "Suivant" at bounding box center [531, 304] width 174 height 24
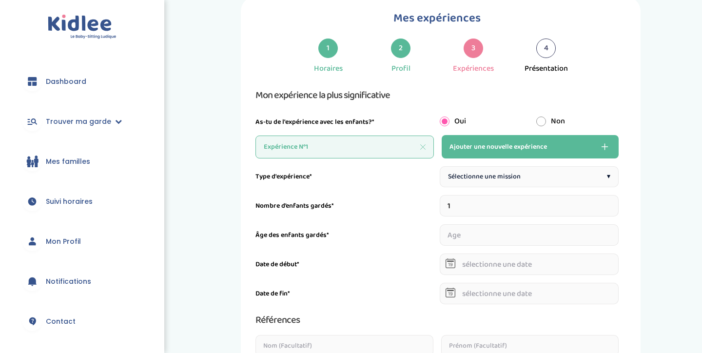
scroll to position [20, 0]
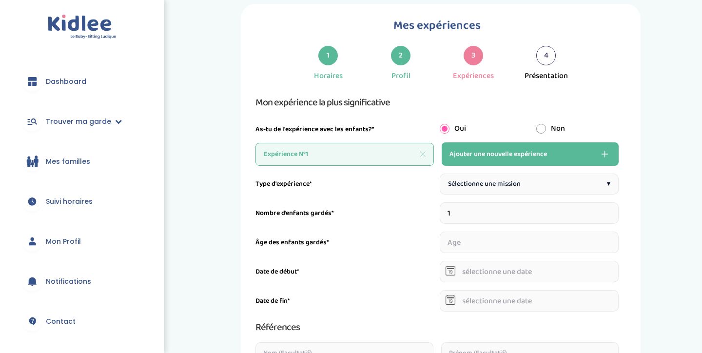
click at [496, 181] on span "Sélectionne une mission" at bounding box center [484, 184] width 73 height 10
click at [474, 210] on input "1" at bounding box center [529, 212] width 179 height 21
click at [598, 213] on input "1" at bounding box center [529, 212] width 179 height 21
click at [599, 212] on input "2" at bounding box center [529, 212] width 179 height 21
click at [601, 209] on input "3" at bounding box center [529, 212] width 179 height 21
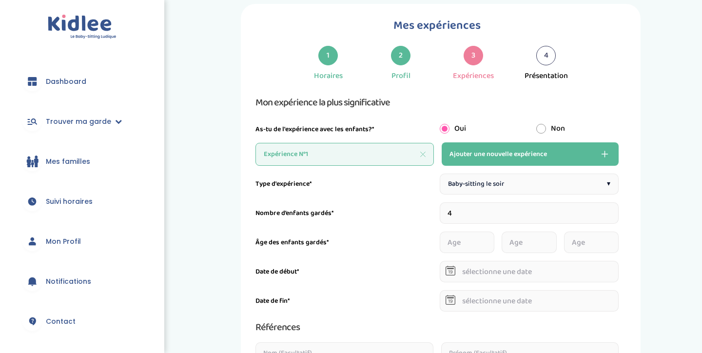
click at [601, 209] on input "4" at bounding box center [529, 212] width 179 height 21
type input "3"
click at [599, 215] on input "3" at bounding box center [529, 212] width 179 height 21
click at [489, 241] on input "1" at bounding box center [467, 241] width 55 height 21
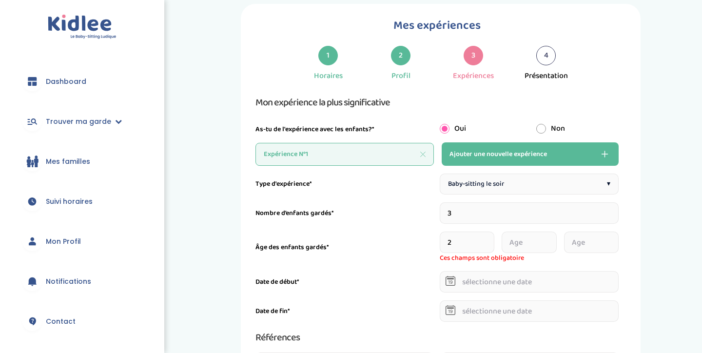
click at [489, 241] on input "2" at bounding box center [467, 241] width 55 height 21
click at [490, 246] on input "1" at bounding box center [467, 241] width 55 height 21
drag, startPoint x: 491, startPoint y: 246, endPoint x: 488, endPoint y: 239, distance: 7.2
click at [491, 246] on input "0" at bounding box center [467, 241] width 55 height 21
type input "1"
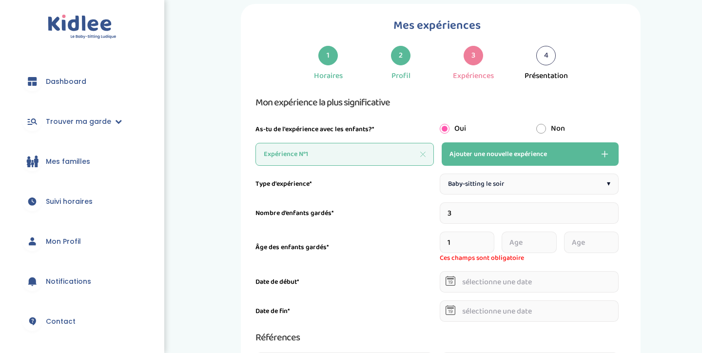
click at [488, 239] on input "1" at bounding box center [467, 241] width 55 height 21
drag, startPoint x: 527, startPoint y: 242, endPoint x: 493, endPoint y: 247, distance: 34.9
click at [527, 242] on input "number" at bounding box center [528, 241] width 55 height 21
click at [553, 242] on input "0" at bounding box center [528, 241] width 55 height 21
click at [550, 238] on input "1" at bounding box center [528, 241] width 55 height 21
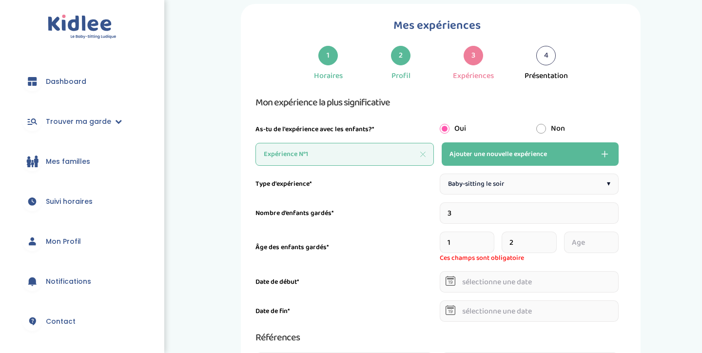
click at [553, 240] on input "2" at bounding box center [528, 241] width 55 height 21
click at [553, 240] on input "3" at bounding box center [528, 241] width 55 height 21
type input "4"
click at [552, 239] on input "4" at bounding box center [528, 241] width 55 height 21
click at [590, 239] on input "number" at bounding box center [591, 241] width 55 height 21
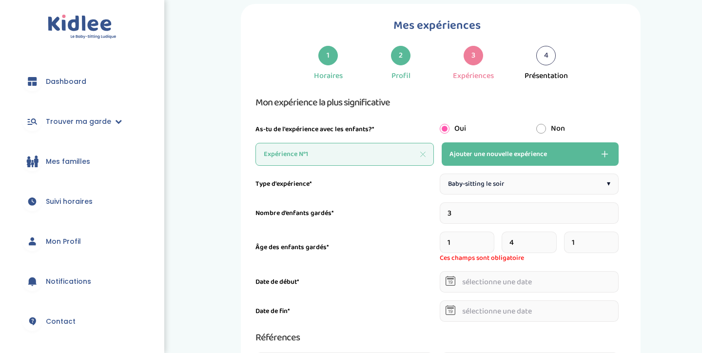
click at [615, 239] on input "1" at bounding box center [591, 241] width 55 height 21
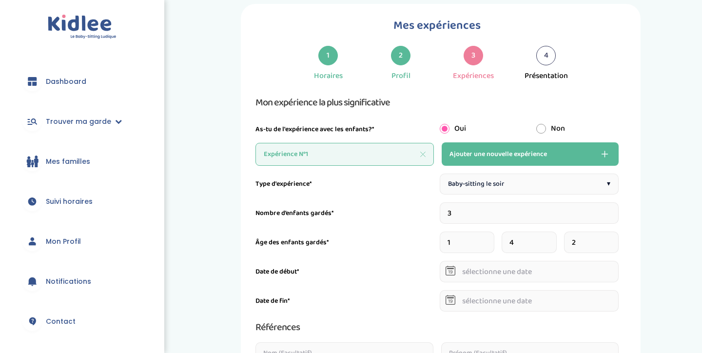
click at [615, 240] on input "2" at bounding box center [591, 241] width 55 height 21
click at [615, 240] on input "3" at bounding box center [591, 241] width 55 height 21
click at [615, 240] on input "4" at bounding box center [591, 241] width 55 height 21
click at [615, 240] on input "5" at bounding box center [591, 241] width 55 height 21
click at [615, 240] on input "6" at bounding box center [591, 241] width 55 height 21
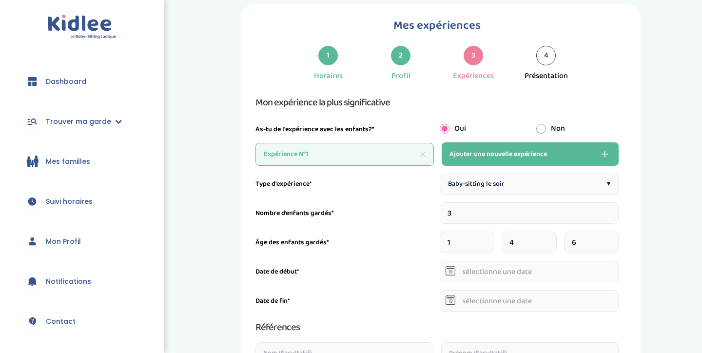
type input "7"
click at [615, 240] on input "7" at bounding box center [591, 241] width 55 height 21
click at [514, 278] on input "text" at bounding box center [529, 271] width 179 height 21
click at [450, 293] on icon at bounding box center [449, 292] width 7 height 7
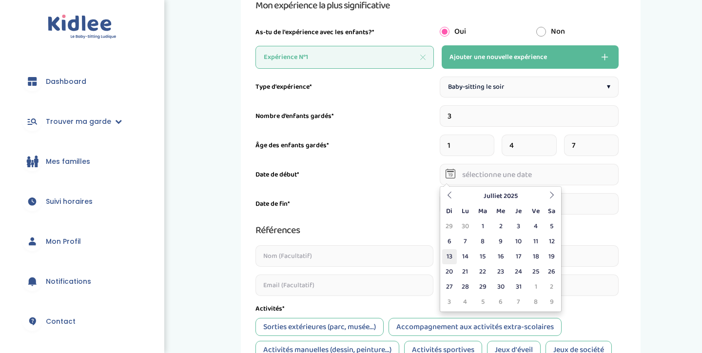
scroll to position [119, 0]
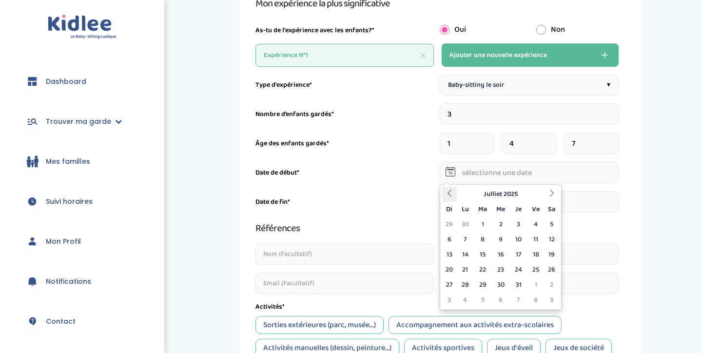
click at [451, 192] on icon at bounding box center [449, 193] width 7 height 7
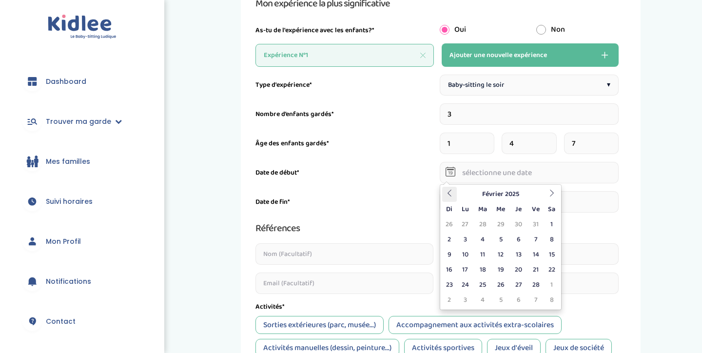
click at [451, 192] on icon at bounding box center [449, 193] width 7 height 7
click at [452, 193] on icon at bounding box center [449, 193] width 7 height 7
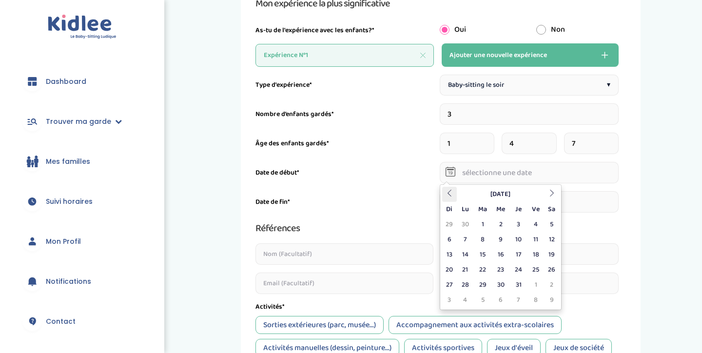
click at [452, 193] on icon at bounding box center [449, 193] width 7 height 7
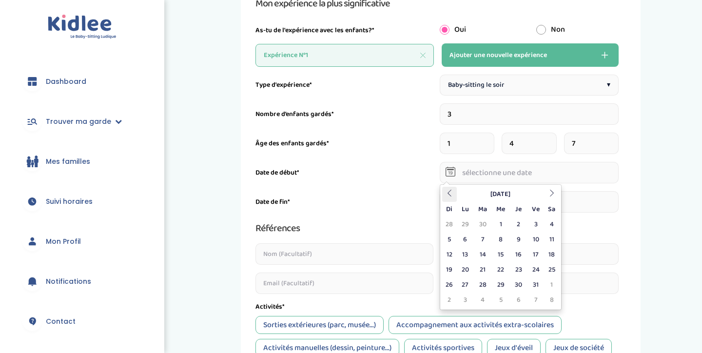
click at [452, 193] on icon at bounding box center [449, 193] width 7 height 7
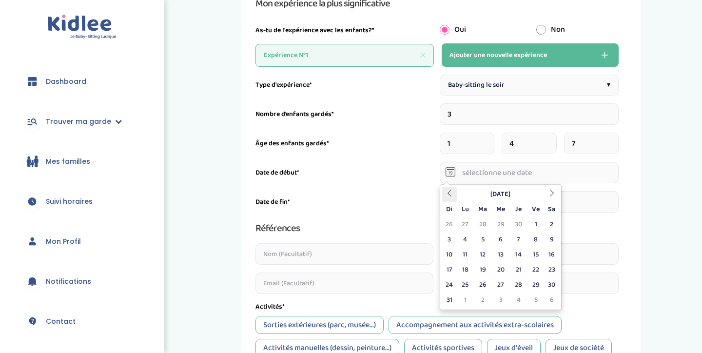
click at [452, 193] on icon at bounding box center [449, 193] width 7 height 7
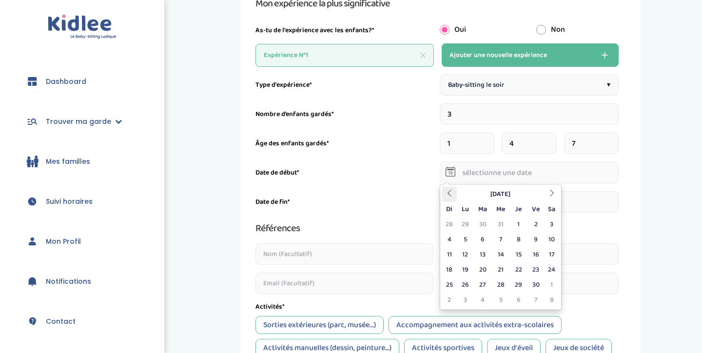
click at [455, 198] on th at bounding box center [449, 194] width 15 height 15
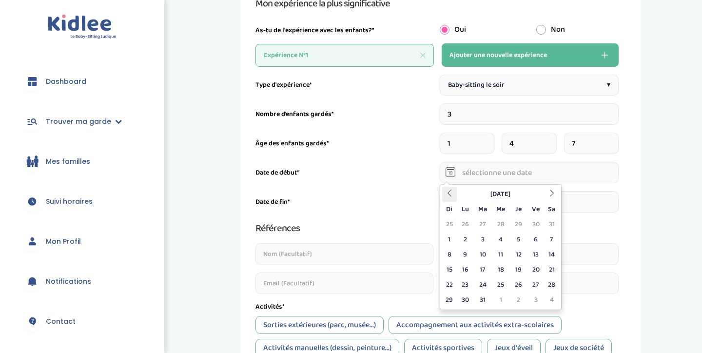
click at [455, 198] on th at bounding box center [449, 194] width 15 height 15
click at [551, 227] on td "1" at bounding box center [551, 224] width 15 height 15
type input "01-10-2022"
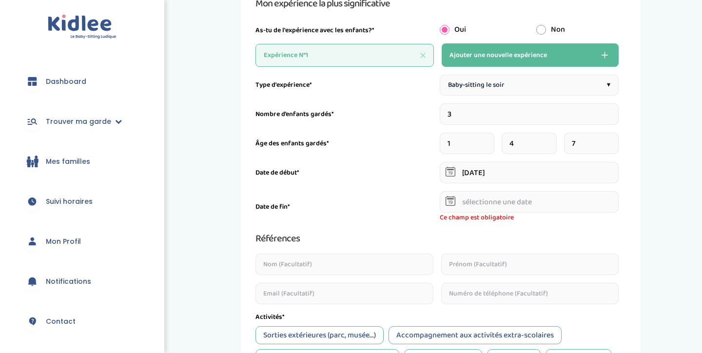
click at [550, 200] on input "text" at bounding box center [529, 201] width 179 height 21
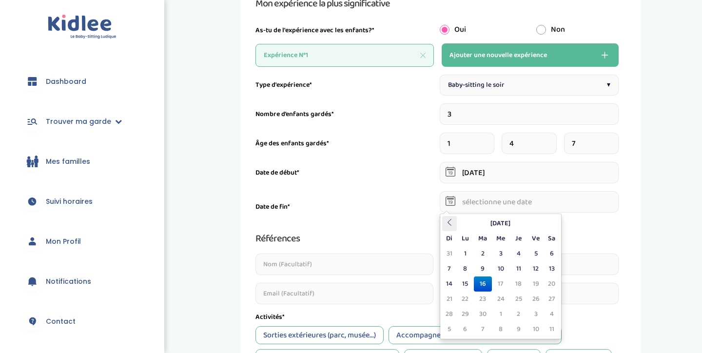
click at [445, 226] on th at bounding box center [449, 223] width 15 height 15
click at [450, 226] on th at bounding box center [449, 223] width 15 height 15
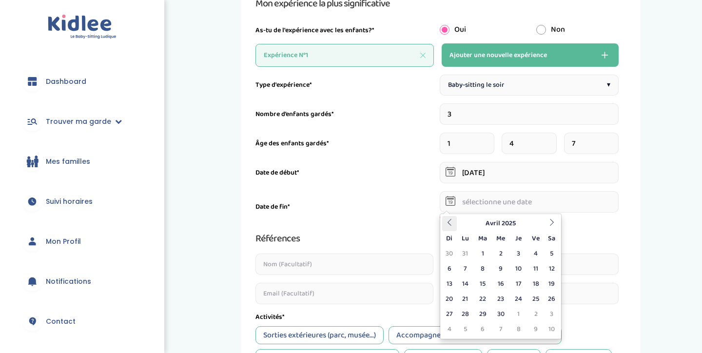
click at [450, 226] on th at bounding box center [449, 223] width 15 height 15
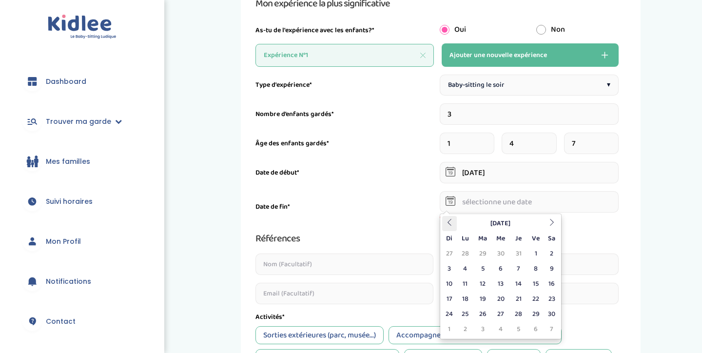
click at [450, 225] on icon at bounding box center [449, 222] width 7 height 7
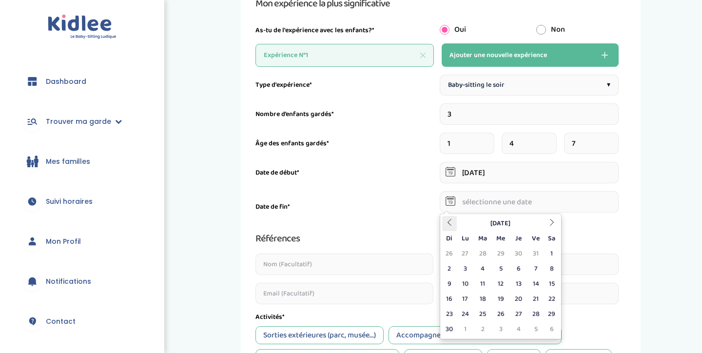
click at [450, 225] on icon at bounding box center [449, 222] width 7 height 7
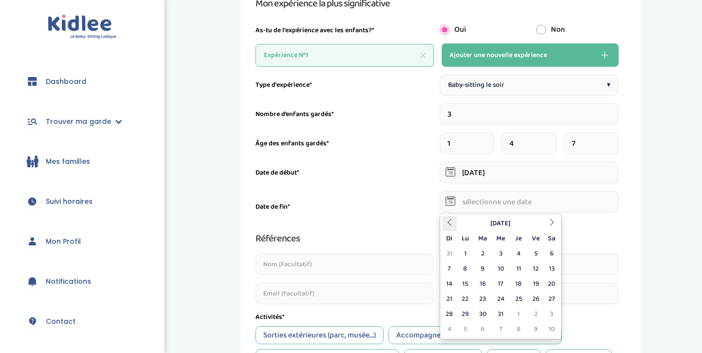
click at [450, 225] on icon at bounding box center [449, 222] width 7 height 7
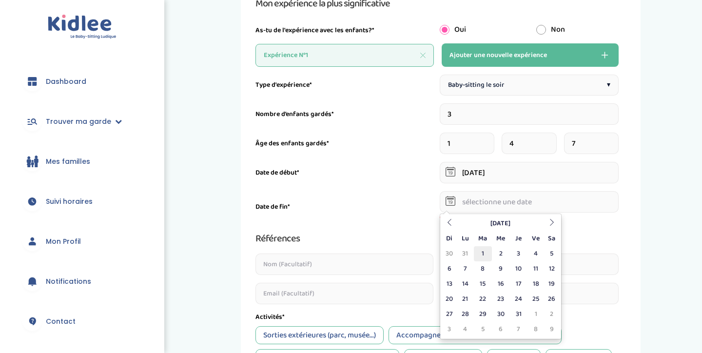
click at [484, 251] on td "1" at bounding box center [483, 253] width 18 height 15
type input "01-08-2023"
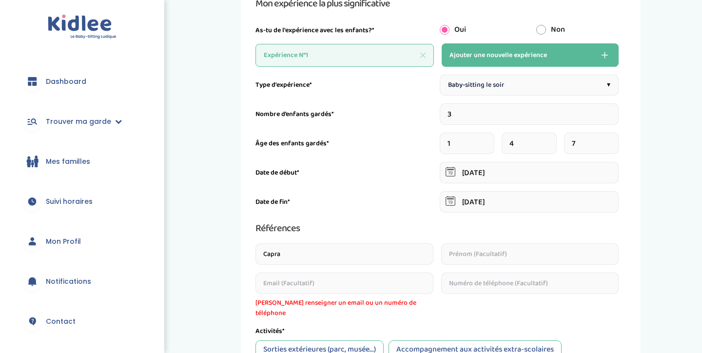
type input "Capra"
type input "Églantine"
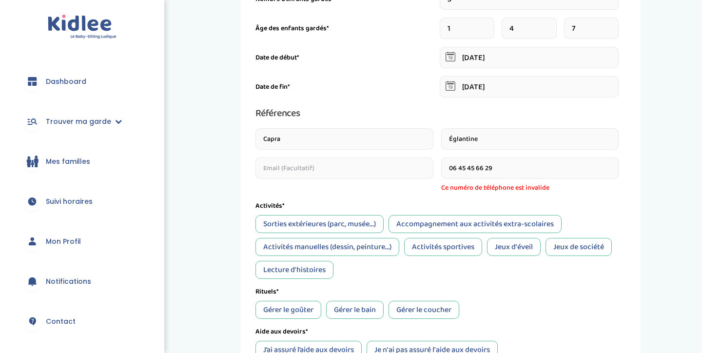
scroll to position [236, 0]
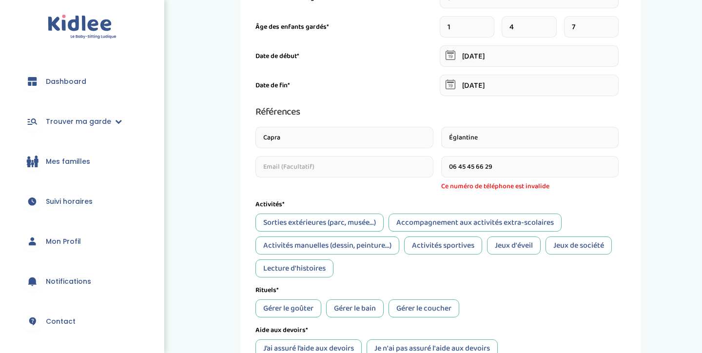
type input "06 45 45 66 29"
drag, startPoint x: 566, startPoint y: 245, endPoint x: 519, endPoint y: 247, distance: 47.8
click at [566, 245] on div "Jeux de société" at bounding box center [578, 245] width 66 height 18
click at [310, 268] on div "Lecture d'histoires" at bounding box center [294, 268] width 78 height 18
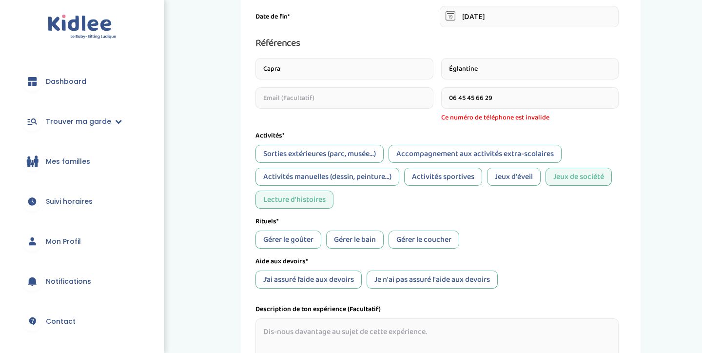
scroll to position [305, 0]
click at [419, 239] on div "Gérer le coucher" at bounding box center [423, 239] width 71 height 18
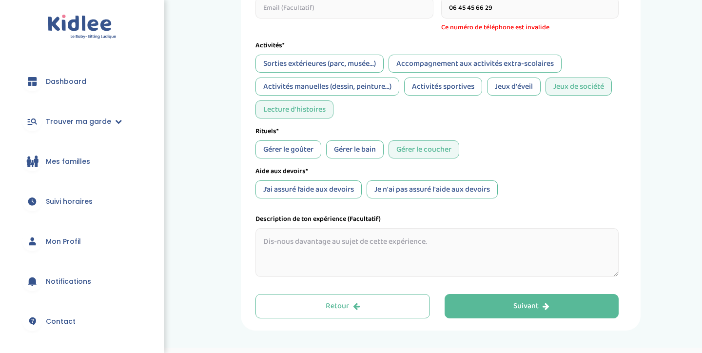
scroll to position [401, 0]
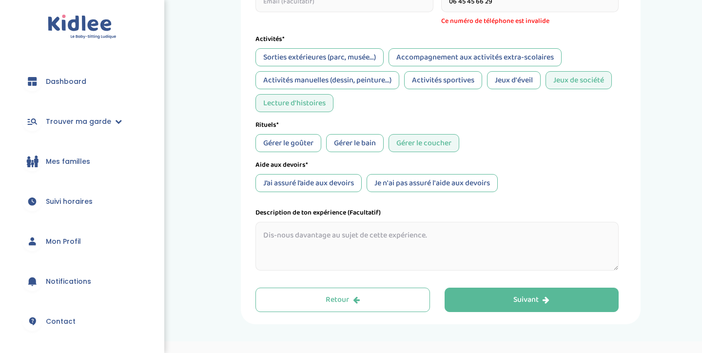
click at [403, 179] on div "Je n'ai pas assuré l'aide aux devoirs" at bounding box center [431, 183] width 131 height 18
click at [435, 239] on textarea at bounding box center [436, 246] width 363 height 49
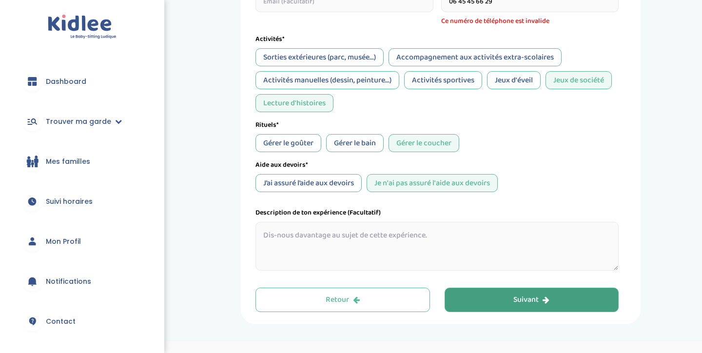
click at [478, 294] on button "Suivant" at bounding box center [531, 300] width 174 height 24
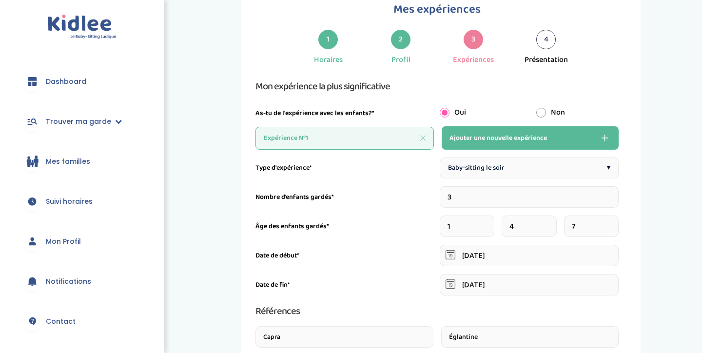
click at [515, 137] on span "Ajouter une nouvelle expérience" at bounding box center [497, 138] width 97 height 12
type input "1"
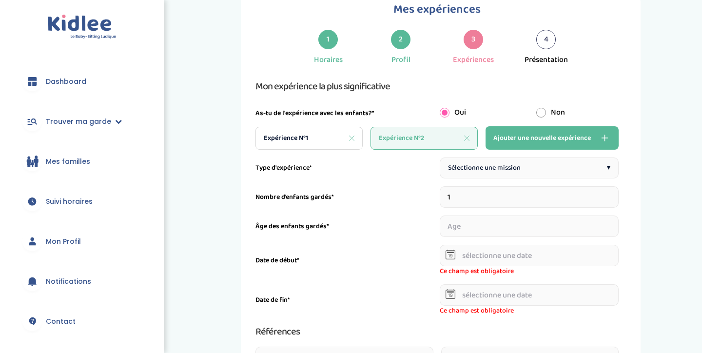
click at [475, 166] on span "Sélectionne une mission" at bounding box center [484, 168] width 73 height 10
click at [479, 224] on input "number" at bounding box center [529, 225] width 179 height 21
type input "4"
click at [547, 254] on input "text" at bounding box center [529, 255] width 179 height 21
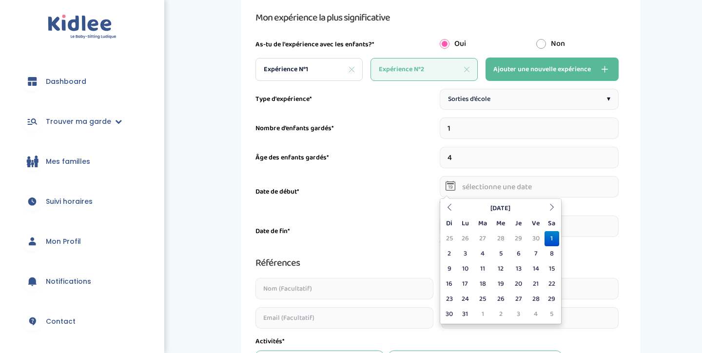
scroll to position [106, 0]
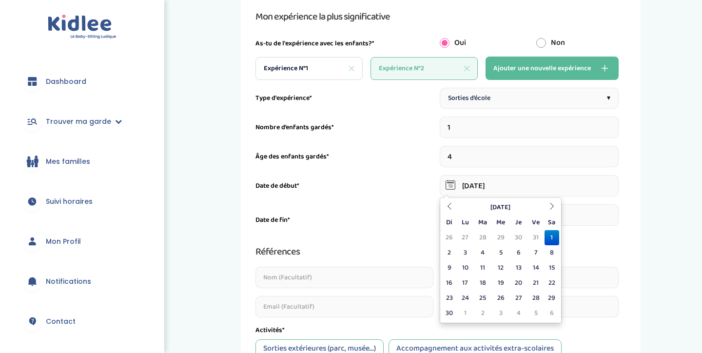
type input "01-06-2024"
drag, startPoint x: 390, startPoint y: 198, endPoint x: 404, endPoint y: 202, distance: 14.2
click at [390, 198] on div "Type d'expérience* Sorties d’école ▾ Nombre d’enfants gardés* 1 Âge des enfants…" at bounding box center [436, 325] width 363 height 474
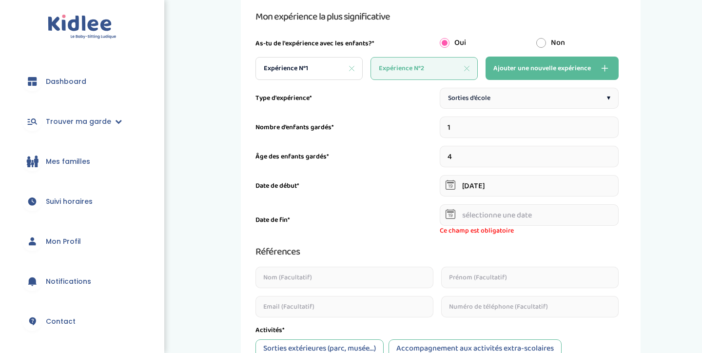
click at [478, 215] on input "text" at bounding box center [529, 214] width 179 height 21
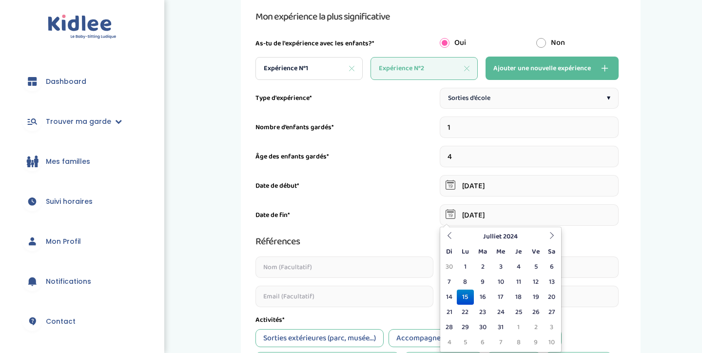
type input "15-07-2024"
click at [367, 203] on div "Type d'expérience* Sorties d’école ▾ Nombre d’enfants gardés* 1 Âge des enfants…" at bounding box center [436, 319] width 363 height 463
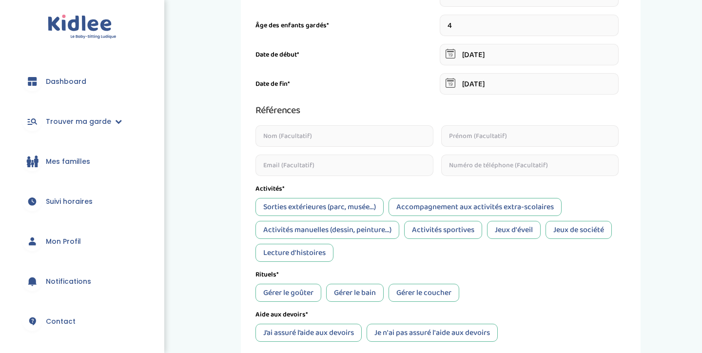
scroll to position [240, 0]
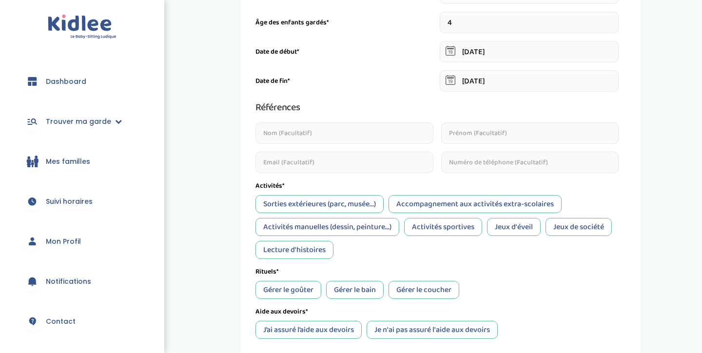
click at [367, 203] on div "Sorties extérieures (parc, musée...)" at bounding box center [319, 204] width 128 height 18
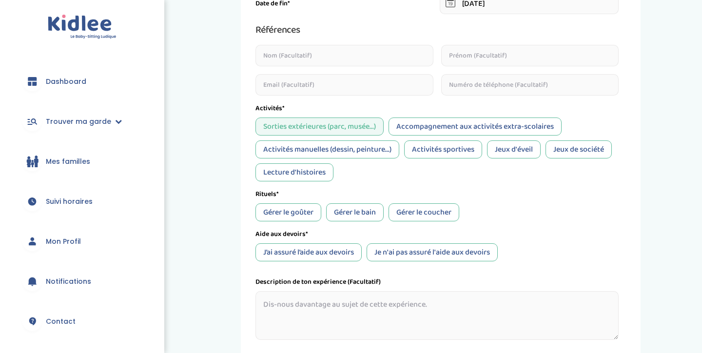
scroll to position [319, 0]
click at [306, 210] on div "Gérer le goûter" at bounding box center [288, 211] width 66 height 18
click at [373, 225] on div "Type d'expérience* Sorties d’école ▾ Nombre d’enfants gardés* 1 Âge des enfants…" at bounding box center [436, 106] width 363 height 463
click at [370, 210] on div "Gérer le bain" at bounding box center [355, 211] width 58 height 18
click at [410, 211] on div "Gérer le coucher" at bounding box center [423, 211] width 71 height 18
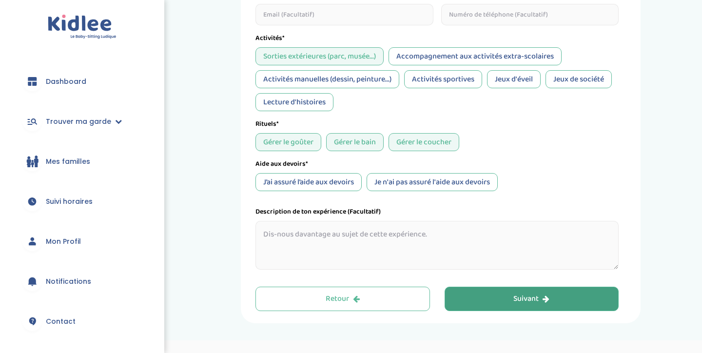
click at [550, 293] on button "Suivant" at bounding box center [531, 299] width 174 height 24
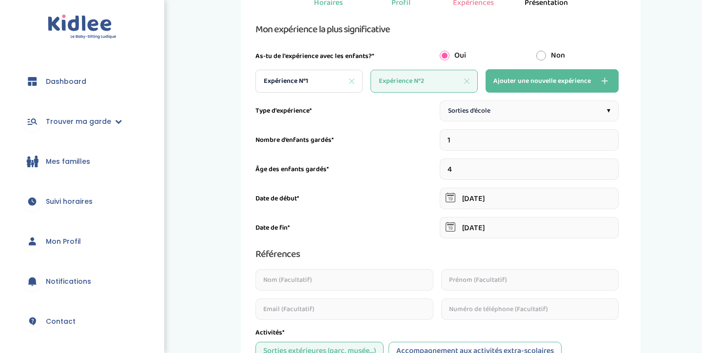
scroll to position [37, 0]
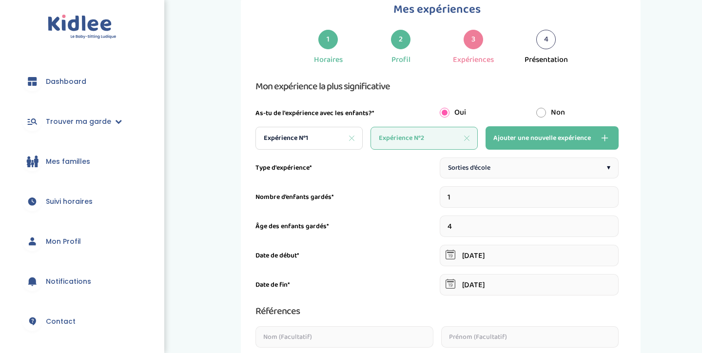
click at [543, 45] on div "4" at bounding box center [545, 39] width 19 height 19
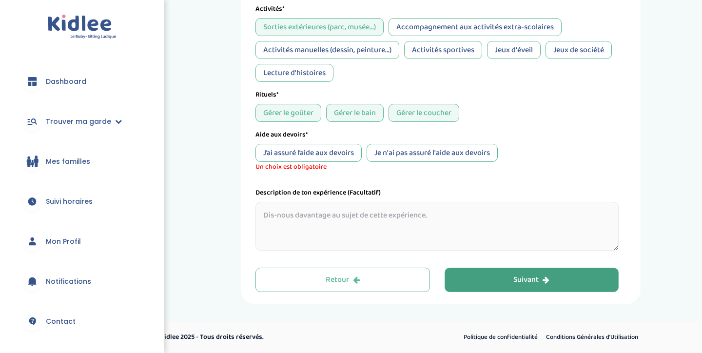
click at [538, 282] on div "Suivant" at bounding box center [531, 279] width 36 height 11
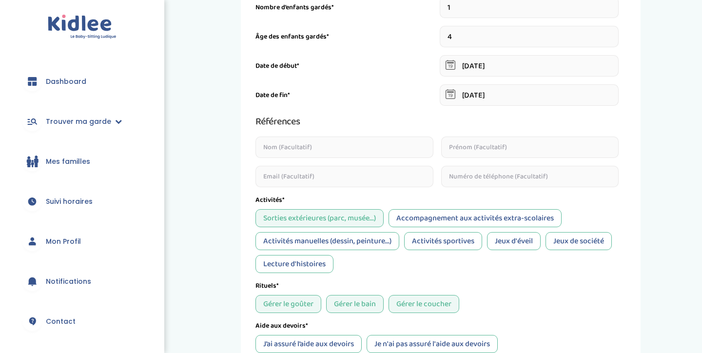
scroll to position [331, 0]
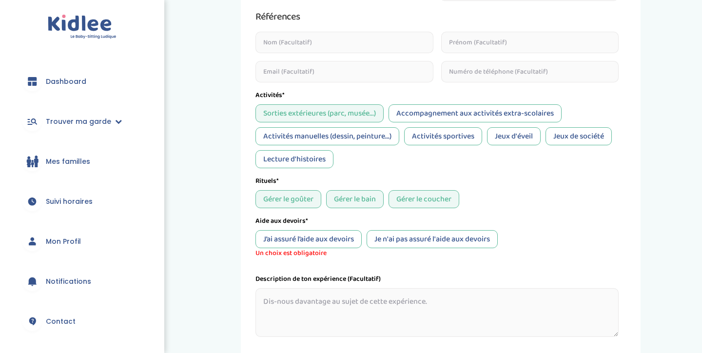
click at [439, 242] on div "Je n'ai pas assuré l'aide aux devoirs" at bounding box center [431, 239] width 131 height 18
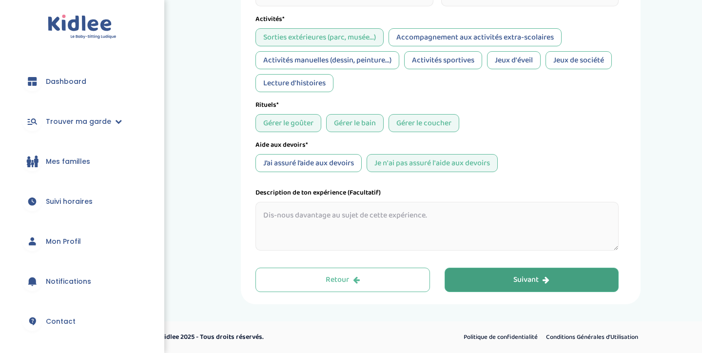
scroll to position [407, 0]
click at [466, 278] on button "Suivant" at bounding box center [531, 280] width 174 height 24
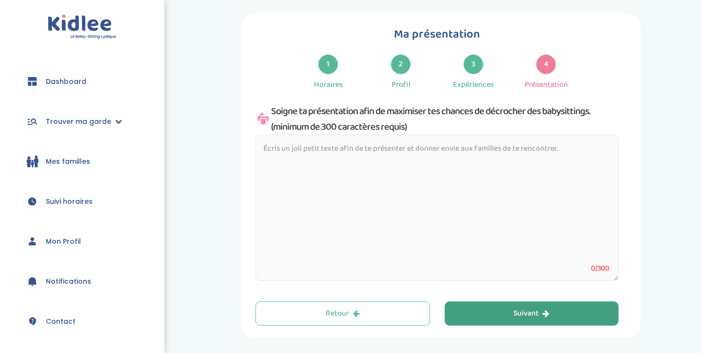
scroll to position [11, 0]
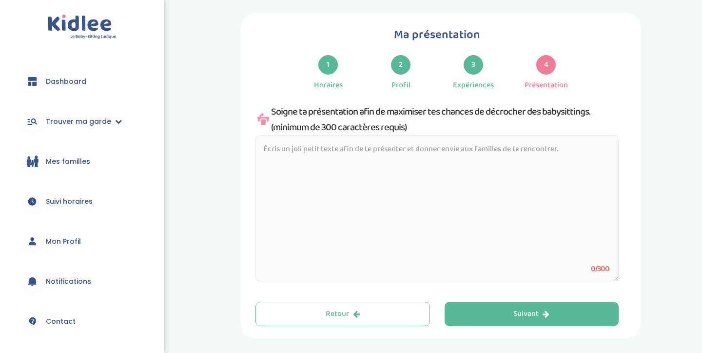
click at [438, 166] on textarea at bounding box center [436, 208] width 363 height 146
paste textarea "Kidlee"
type textarea "Kidlee"
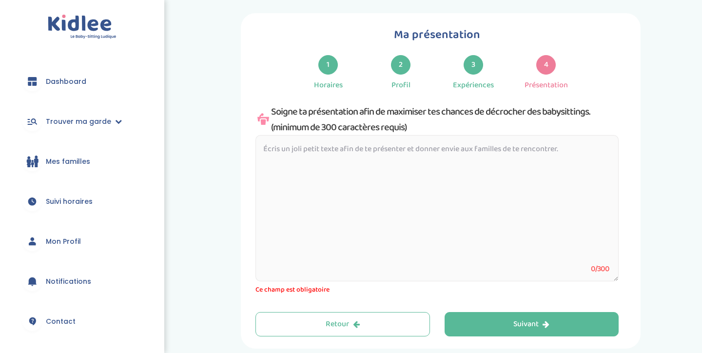
paste textarea "Bonjour à tous ! Je m’appelle Clémence, j’ai 20 ans. Actuellement, je suis à l’…"
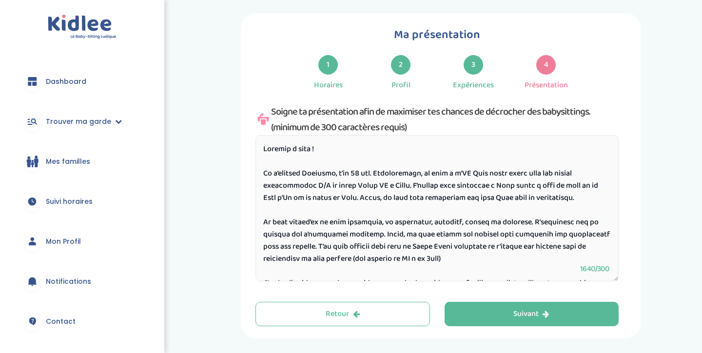
scroll to position [198, 0]
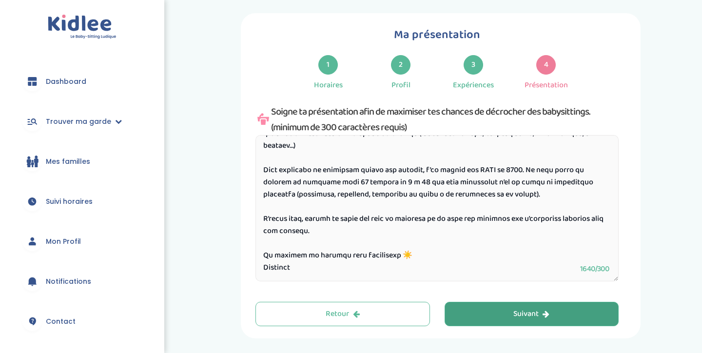
type textarea "Bonjour à tous ! Je m’appelle Clémence, j’ai 20 ans. Actuellement, je suis à l’…"
click at [495, 315] on button "Suivant" at bounding box center [531, 314] width 174 height 24
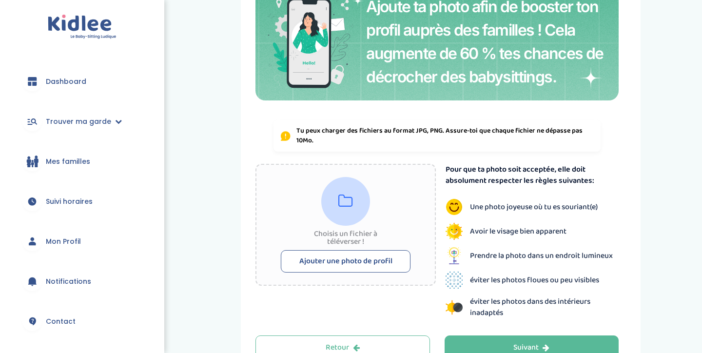
scroll to position [105, 0]
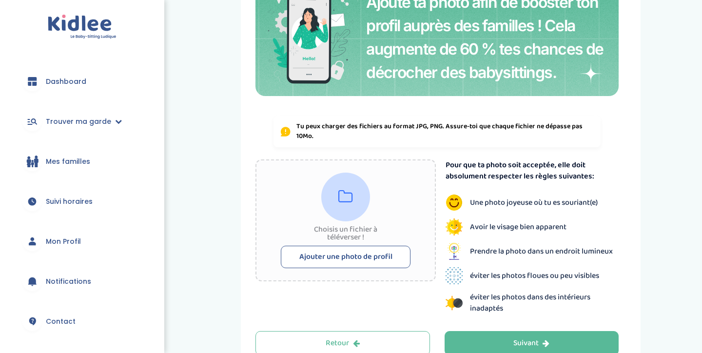
click at [389, 254] on button "Ajouter une photo de profil" at bounding box center [346, 257] width 130 height 22
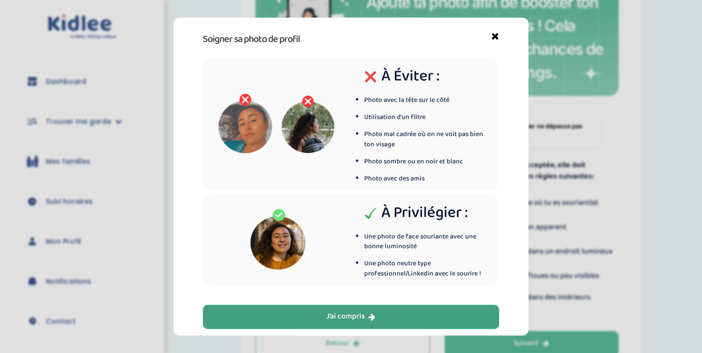
click at [385, 316] on button "J’ai compris" at bounding box center [351, 317] width 296 height 24
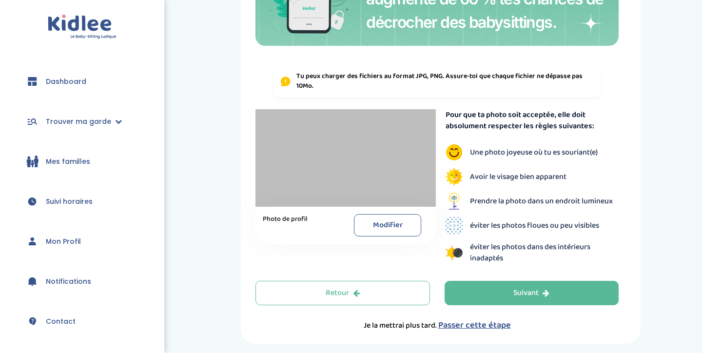
scroll to position [156, 0]
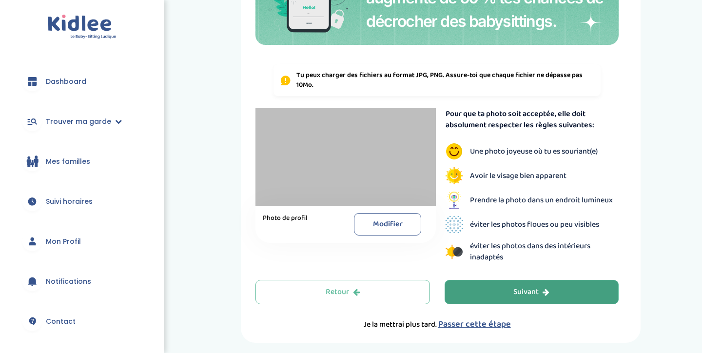
click at [489, 296] on button "Suivant" at bounding box center [531, 292] width 174 height 24
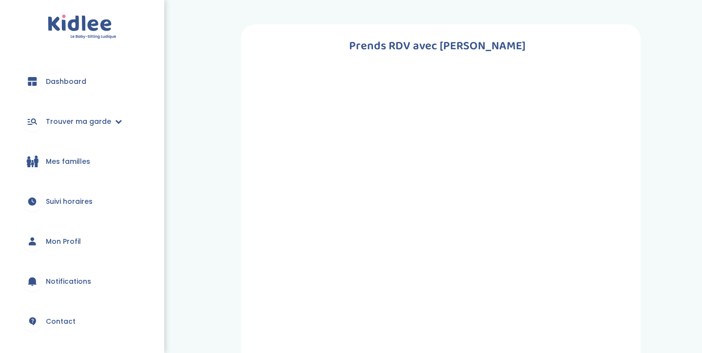
scroll to position [0, 0]
drag, startPoint x: 438, startPoint y: 101, endPoint x: 438, endPoint y: 286, distance: 184.2
click at [438, 286] on div at bounding box center [436, 311] width 363 height 512
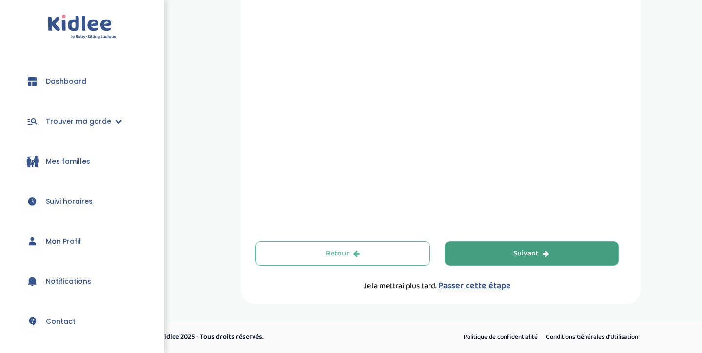
scroll to position [362, 0]
click at [480, 256] on button "Suivant" at bounding box center [531, 253] width 174 height 24
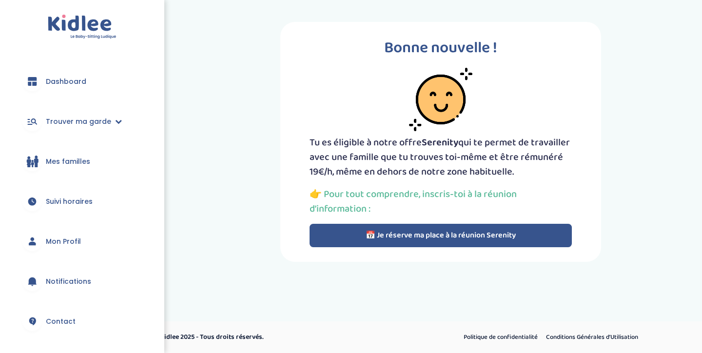
click at [78, 81] on span "Dashboard" at bounding box center [66, 82] width 40 height 10
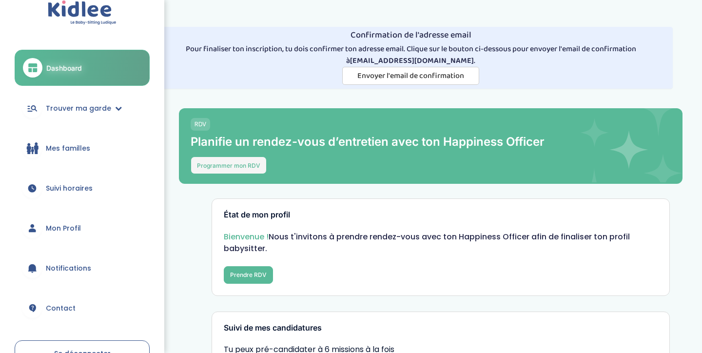
click at [254, 161] on button "Programmer mon RDV" at bounding box center [229, 165] width 76 height 18
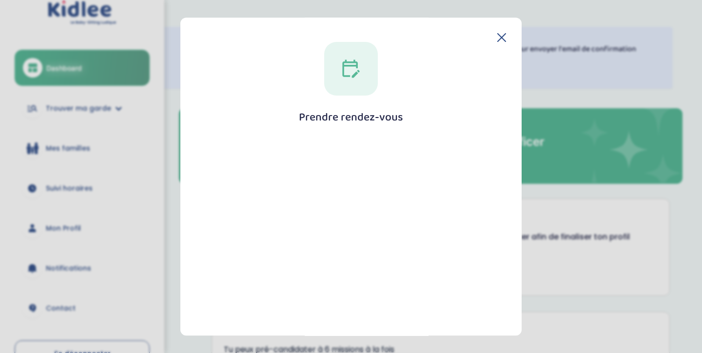
click at [356, 71] on icon at bounding box center [350, 69] width 17 height 18
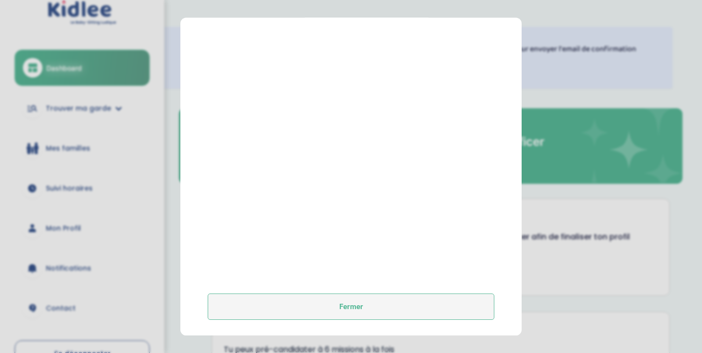
click at [351, 299] on button "Fermer" at bounding box center [351, 307] width 287 height 26
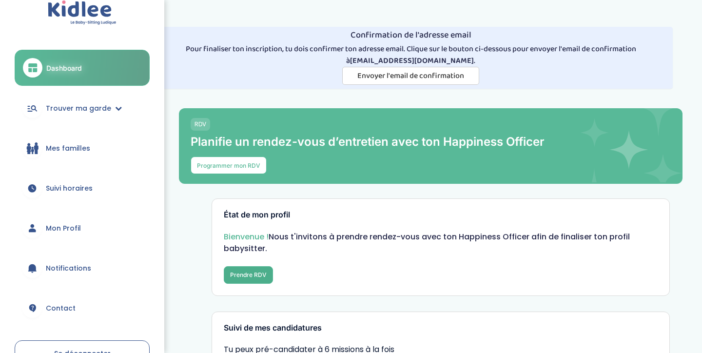
click at [249, 275] on button "Prendre RDV" at bounding box center [248, 275] width 49 height 18
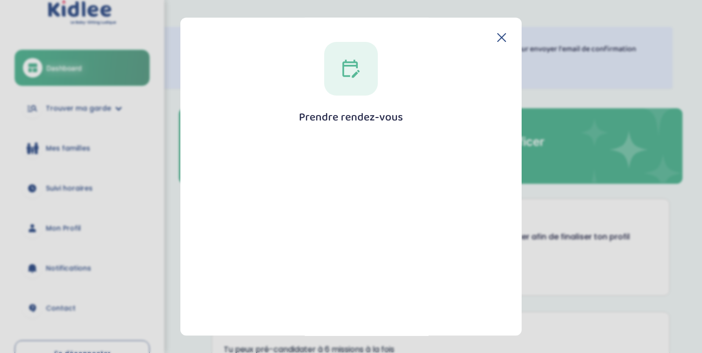
scroll to position [0, 0]
click at [497, 41] on icon at bounding box center [501, 37] width 9 height 9
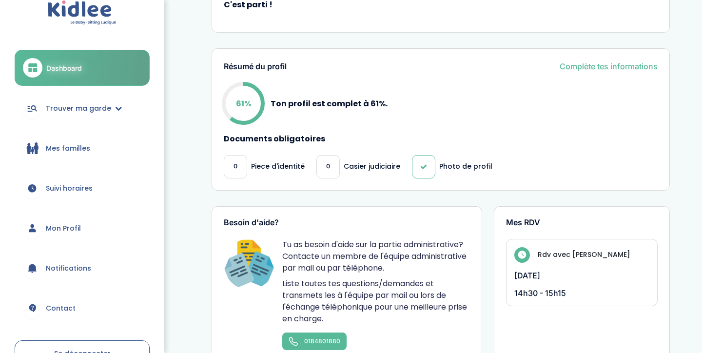
scroll to position [423, 0]
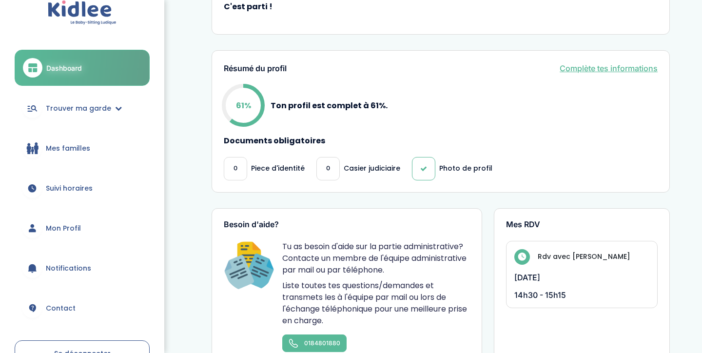
click at [558, 70] on div "Résumé du profil Complète tes informations" at bounding box center [441, 68] width 434 height 12
click at [575, 66] on link "Complète tes informations" at bounding box center [608, 68] width 98 height 12
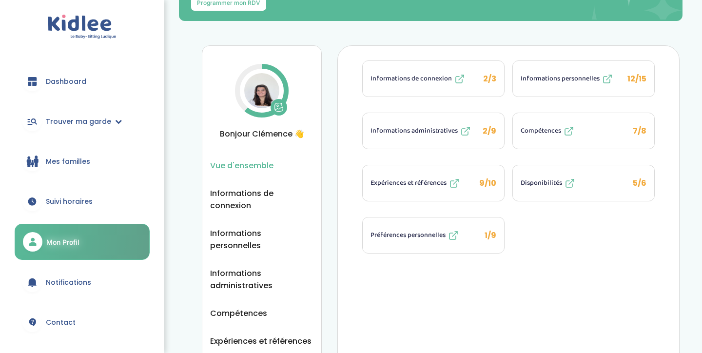
scroll to position [167, 0]
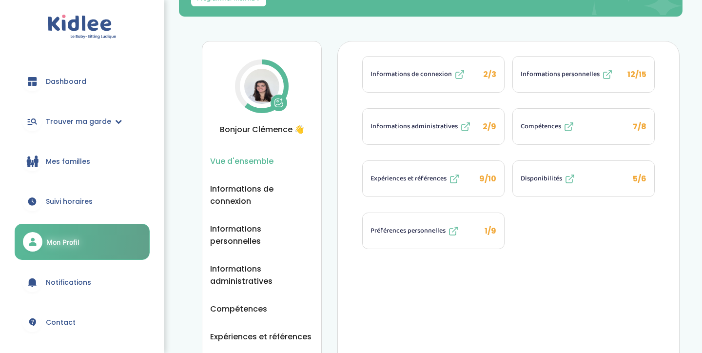
click at [416, 78] on span "Informations de connexion" at bounding box center [410, 74] width 81 height 10
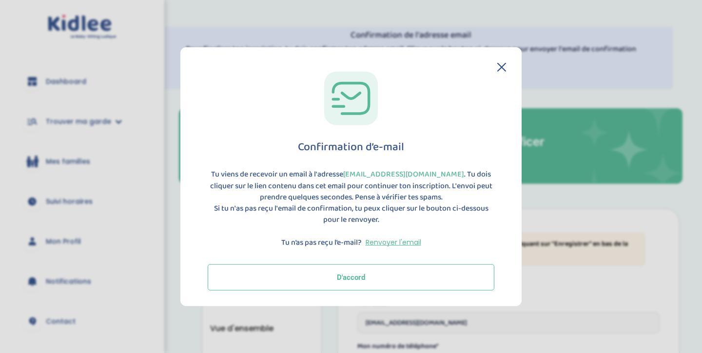
click at [326, 273] on button "D'accord" at bounding box center [351, 277] width 287 height 26
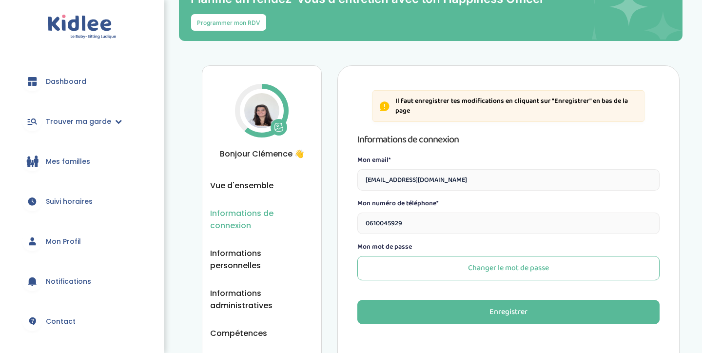
scroll to position [160, 0]
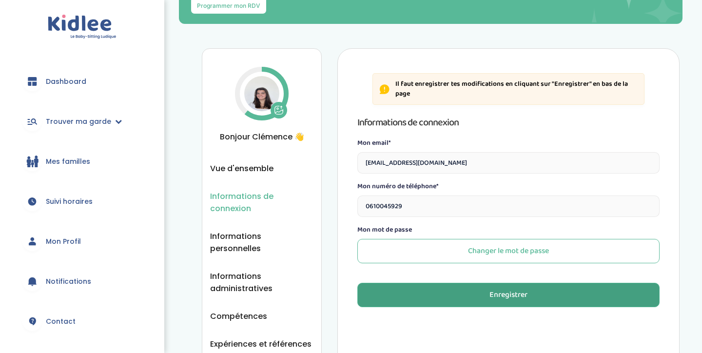
click at [465, 286] on button "Enregistrer" at bounding box center [508, 295] width 302 height 24
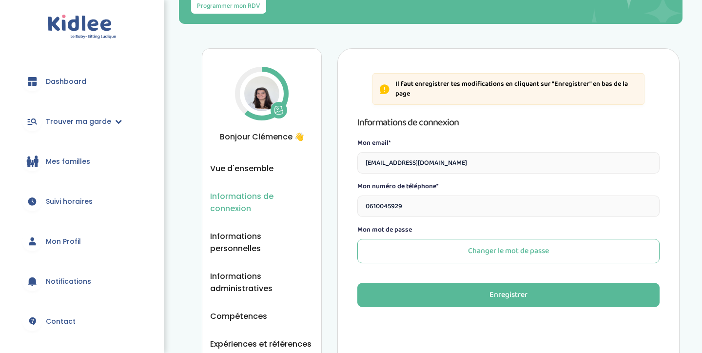
click at [246, 175] on ul "Vue d'ensemble Informations de connexion Informations personnelles Informations…" at bounding box center [261, 283] width 103 height 243
click at [245, 172] on span "Vue d'ensemble" at bounding box center [241, 168] width 63 height 12
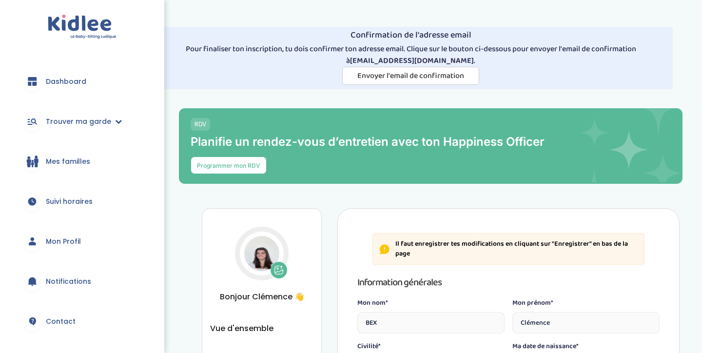
select select "1"
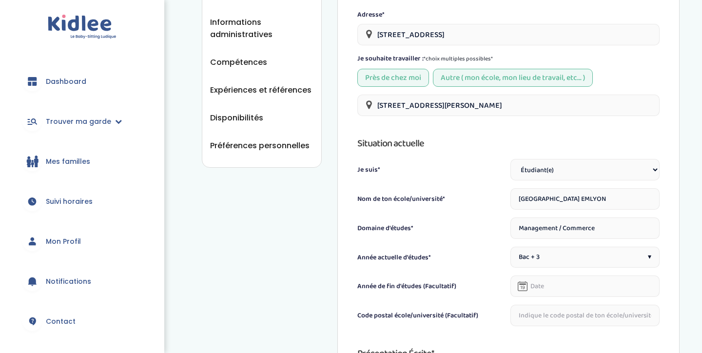
scroll to position [349, 0]
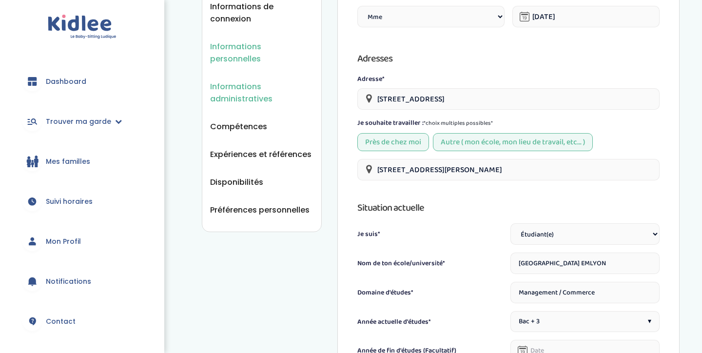
click at [250, 84] on span "Informations administratives" at bounding box center [261, 92] width 103 height 24
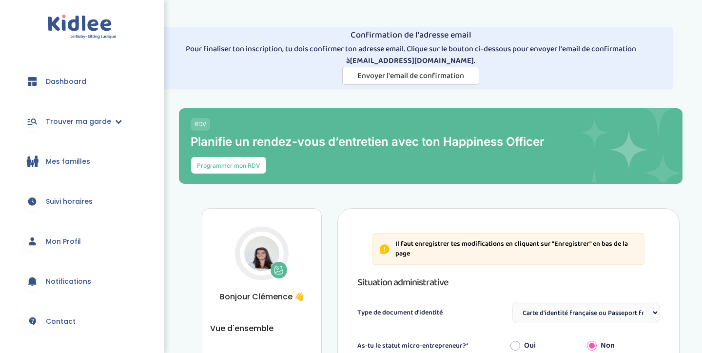
select select "Carte d'identité française ou Passeport français daté de moins de 5 ans"
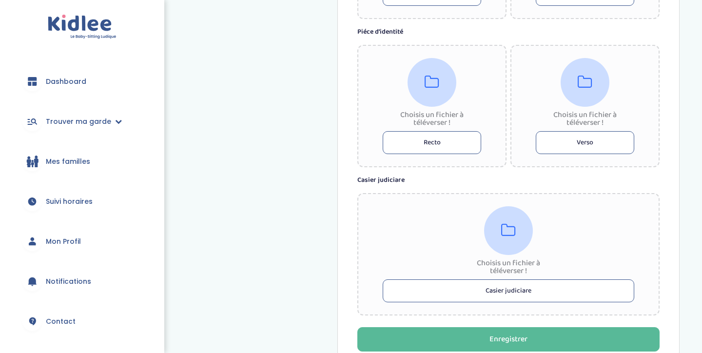
scroll to position [693, 0]
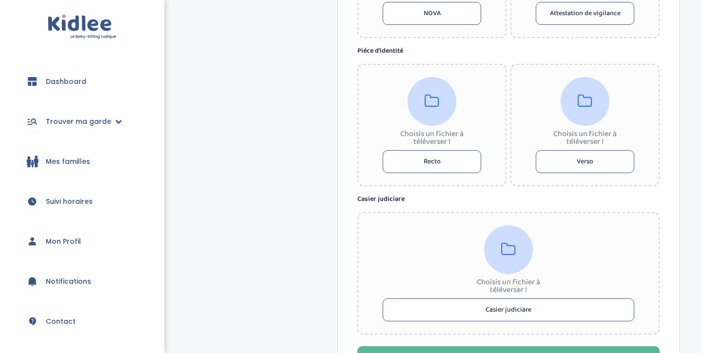
click at [440, 159] on button "Recto" at bounding box center [432, 161] width 98 height 23
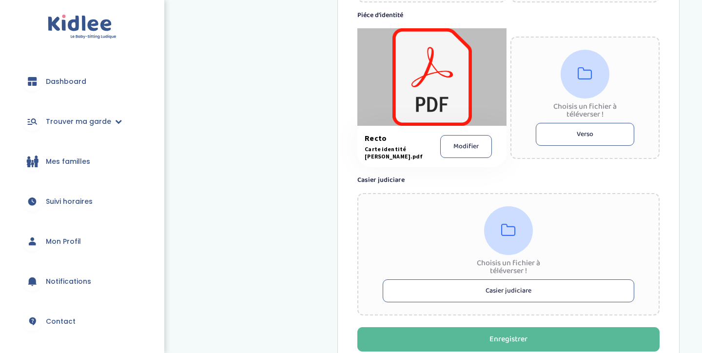
scroll to position [730, 0]
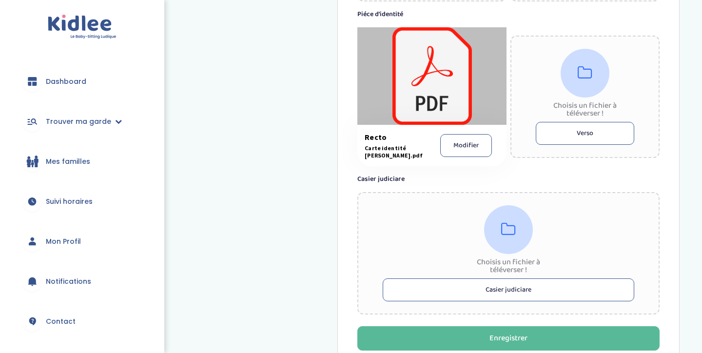
click at [459, 285] on button "Casier judiciare" at bounding box center [508, 289] width 251 height 23
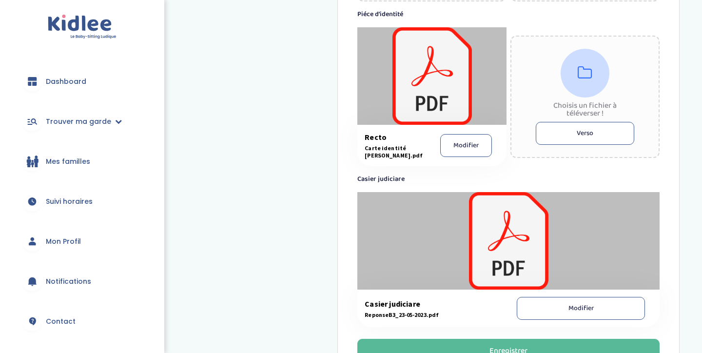
click at [505, 253] on div at bounding box center [508, 240] width 302 height 97
click at [522, 230] on div at bounding box center [508, 240] width 302 height 97
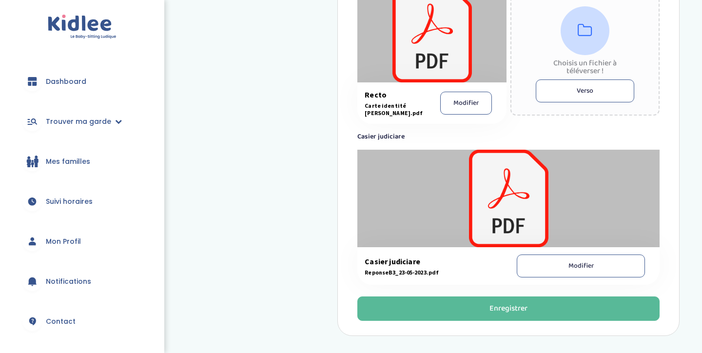
scroll to position [774, 0]
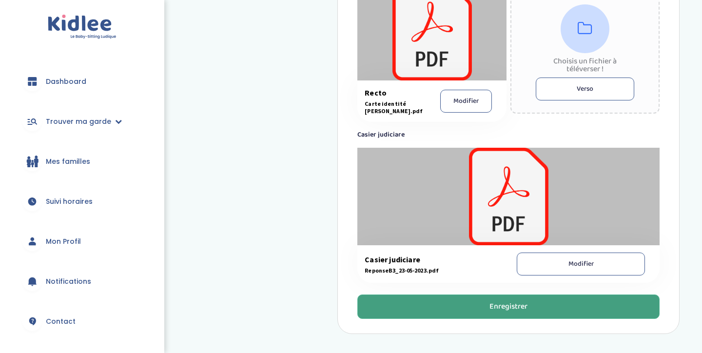
click at [483, 310] on button "Enregistrer" at bounding box center [508, 306] width 302 height 24
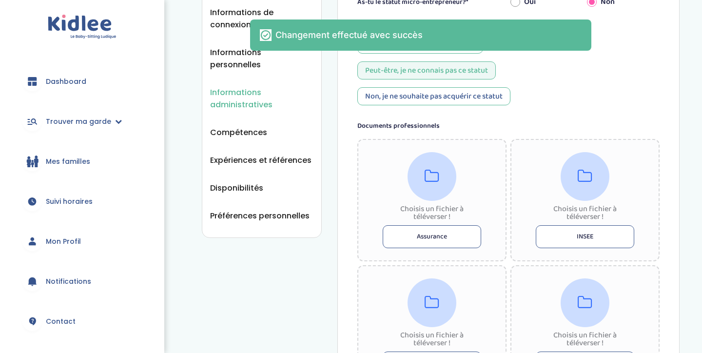
scroll to position [338, 0]
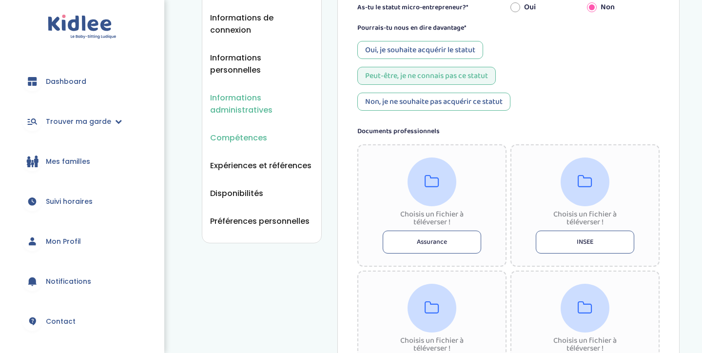
click at [252, 132] on span "Compétences" at bounding box center [238, 138] width 57 height 12
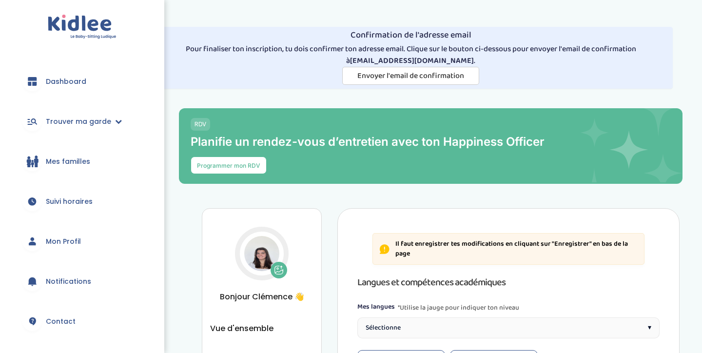
select select "Terminale"
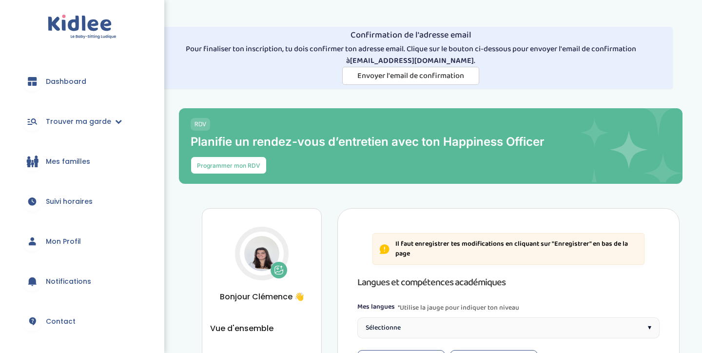
select select "Terminale"
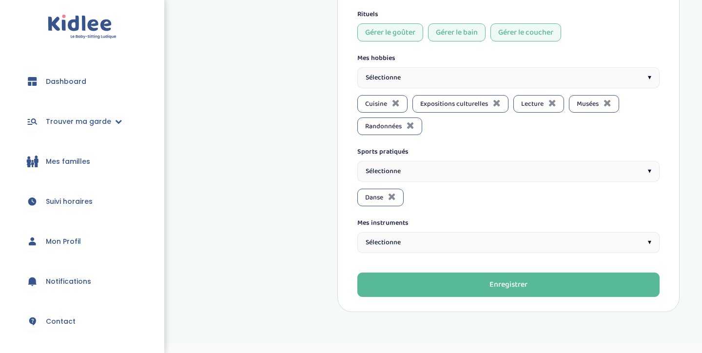
scroll to position [1007, 0]
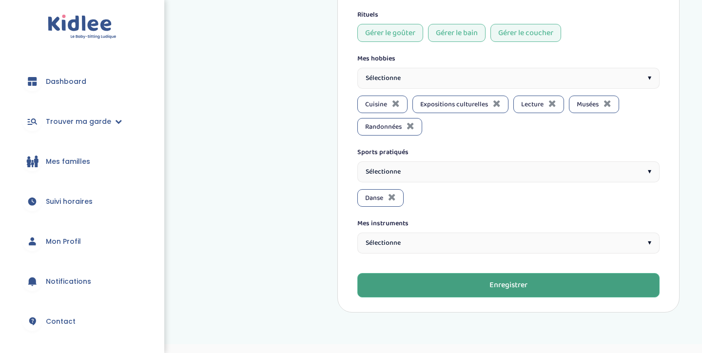
click at [403, 273] on button "Enregistrer" at bounding box center [508, 285] width 302 height 24
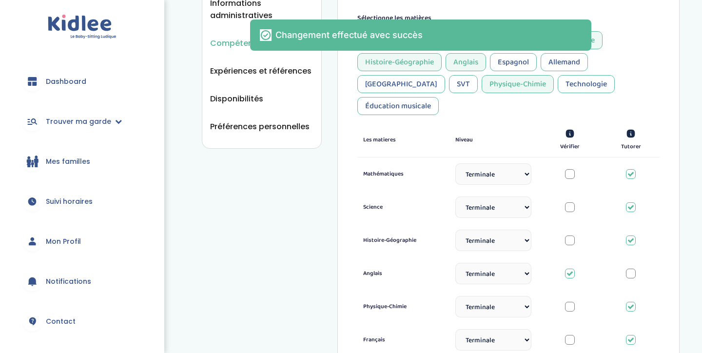
scroll to position [308, 0]
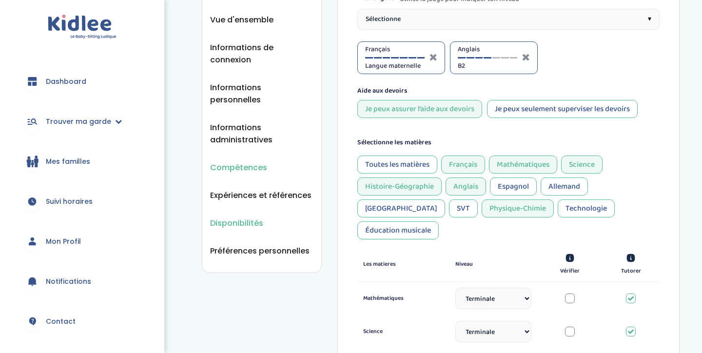
click at [248, 217] on span "Disponibilités" at bounding box center [236, 223] width 53 height 12
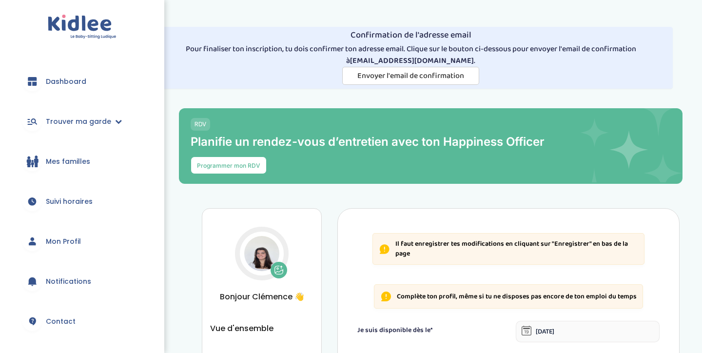
select select "1"
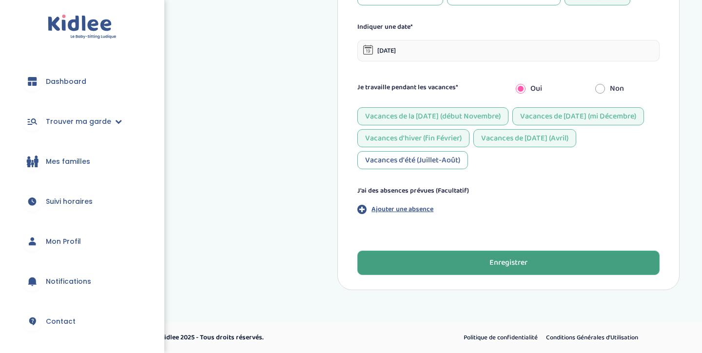
scroll to position [724, 0]
click at [486, 255] on button "Enregistrer" at bounding box center [508, 263] width 302 height 24
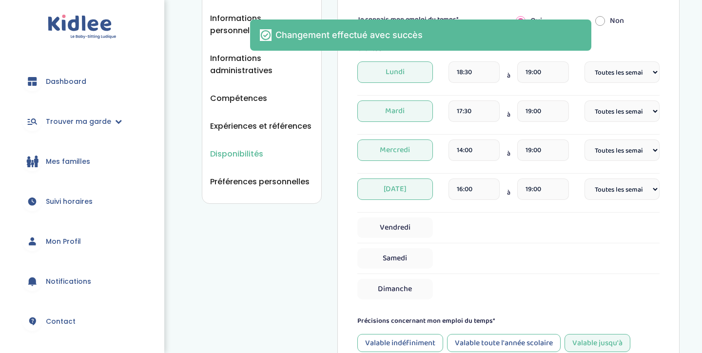
scroll to position [378, 0]
click at [276, 176] on div "Disponibilités Vue d'ensemble Informations de connexion Informations personnell…" at bounding box center [262, 16] width 120 height 373
click at [276, 175] on span "Préférences personnelles" at bounding box center [259, 181] width 99 height 12
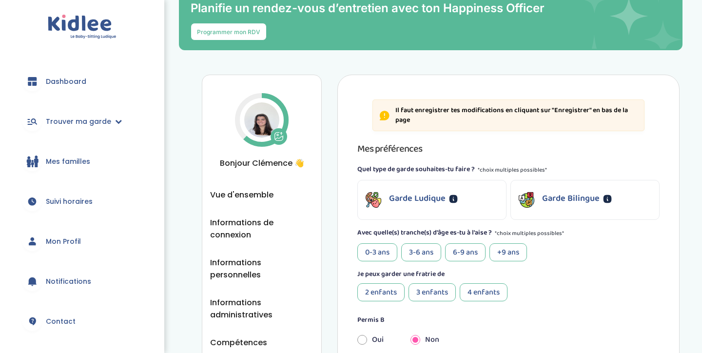
scroll to position [143, 0]
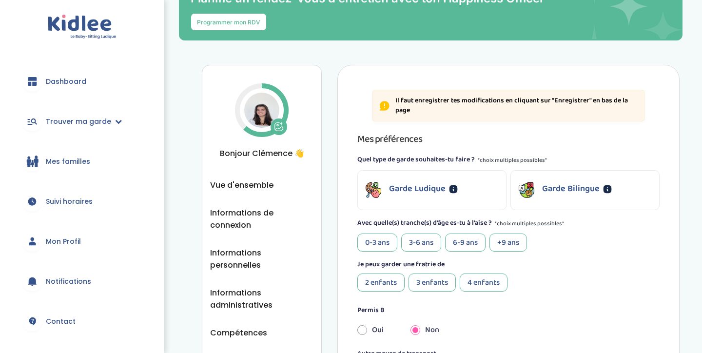
drag, startPoint x: 375, startPoint y: 245, endPoint x: 382, endPoint y: 244, distance: 7.3
click at [375, 245] on div "0-3 ans" at bounding box center [377, 242] width 40 height 18
click at [415, 244] on div "3-6 ans" at bounding box center [421, 242] width 40 height 18
click at [479, 239] on div "6-9 ans" at bounding box center [465, 242] width 40 height 18
click at [509, 240] on div "+9 ans" at bounding box center [508, 242] width 38 height 18
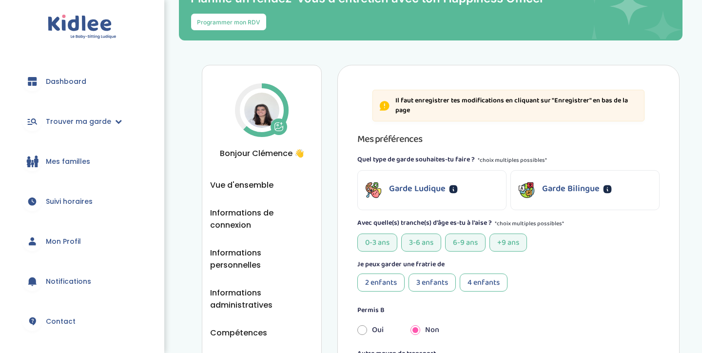
scroll to position [142, 0]
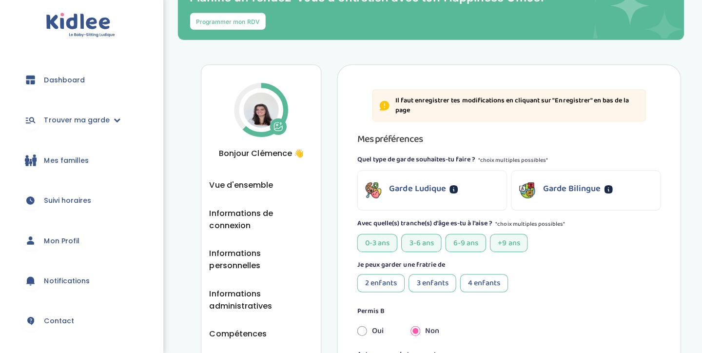
click at [370, 279] on div "2 enfants" at bounding box center [380, 283] width 47 height 18
click at [414, 282] on div "3 enfants" at bounding box center [431, 283] width 47 height 18
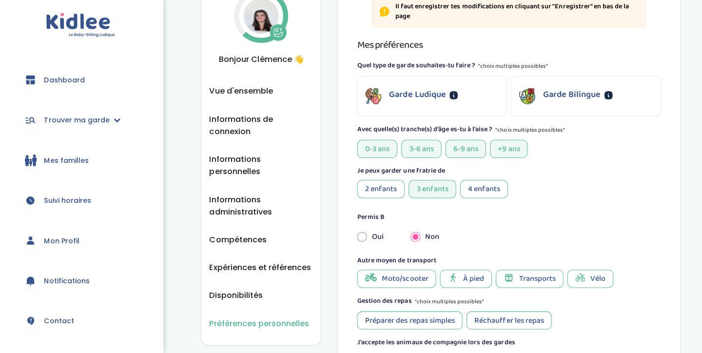
scroll to position [237, 0]
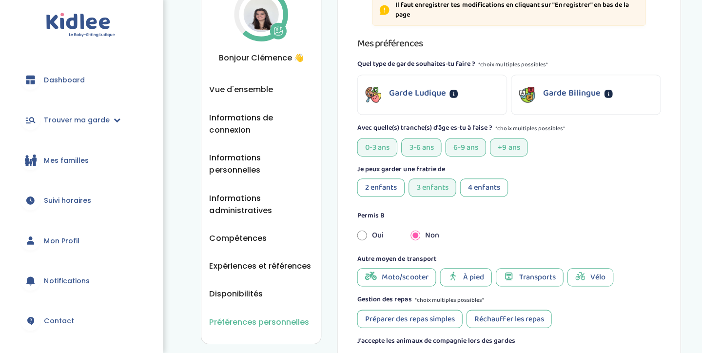
click at [384, 188] on div "2 enfants" at bounding box center [380, 188] width 47 height 18
click at [442, 192] on div "3 enfants" at bounding box center [431, 188] width 47 height 18
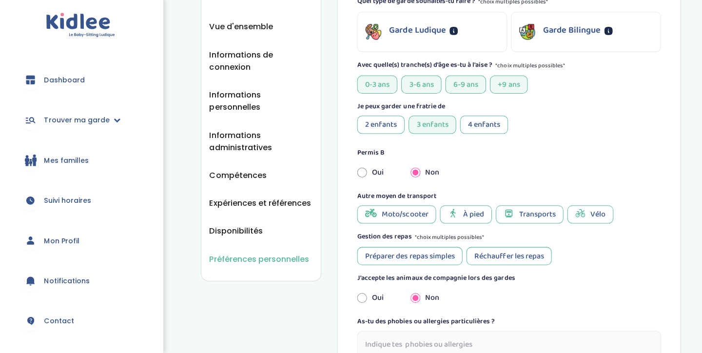
scroll to position [302, 0]
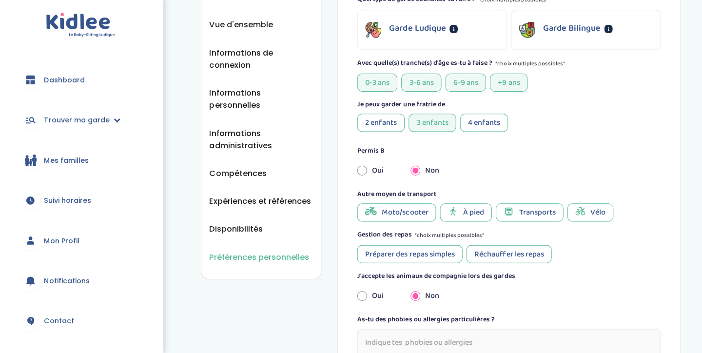
click at [455, 207] on icon at bounding box center [452, 212] width 10 height 10
click at [518, 210] on span "Transports" at bounding box center [536, 213] width 37 height 12
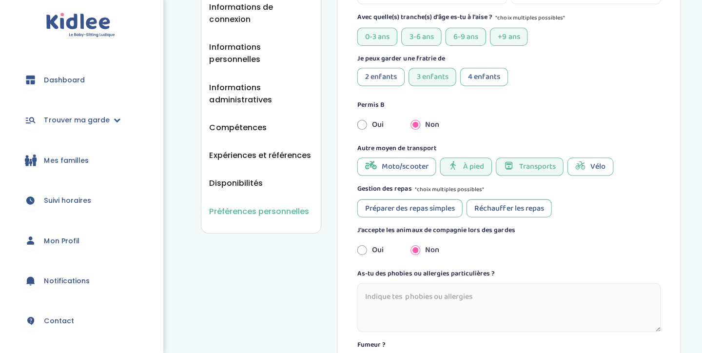
scroll to position [349, 0]
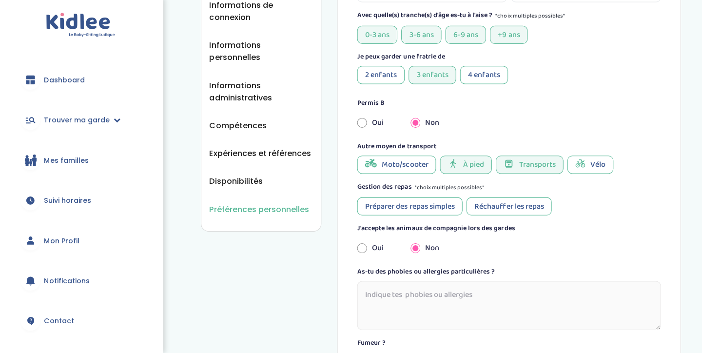
click at [442, 205] on div "Préparer des repas simples" at bounding box center [409, 207] width 105 height 18
click at [497, 205] on div "Réchauffer les repas" at bounding box center [508, 207] width 85 height 18
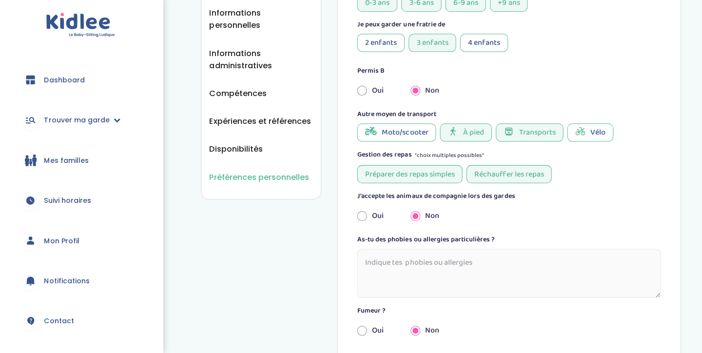
click at [374, 211] on div "Oui" at bounding box center [376, 216] width 53 height 21
click at [375, 215] on div "Oui" at bounding box center [376, 216] width 53 height 21
click at [360, 212] on input "radio" at bounding box center [362, 216] width 10 height 21
radio input "true"
radio input "false"
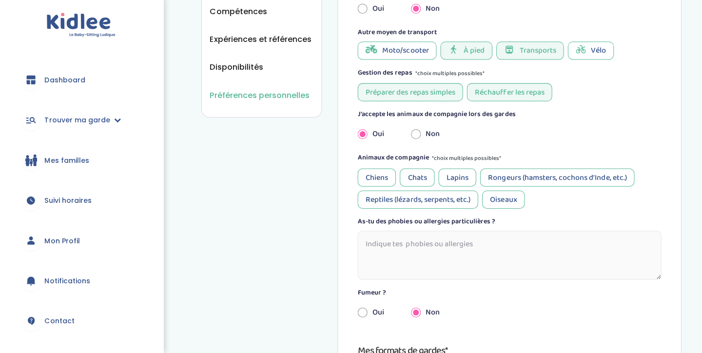
scroll to position [463, 0]
click at [378, 172] on div "Chiens" at bounding box center [376, 178] width 38 height 18
click at [408, 173] on div "Chats" at bounding box center [416, 178] width 35 height 18
click at [471, 169] on div "Lapins" at bounding box center [457, 178] width 38 height 18
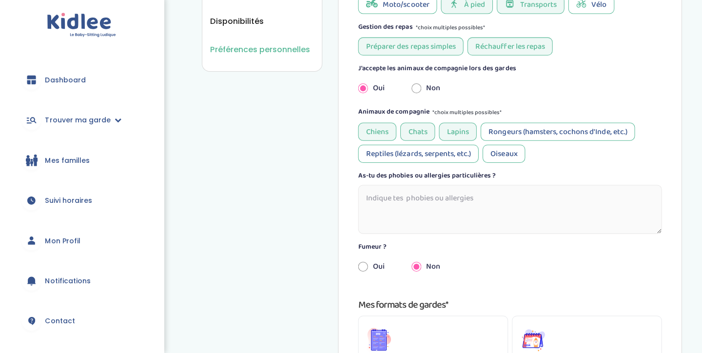
scroll to position [509, 0]
click at [506, 131] on div "Rongeurs (hamsters, cochons d'Inde, etc.)" at bounding box center [556, 132] width 154 height 18
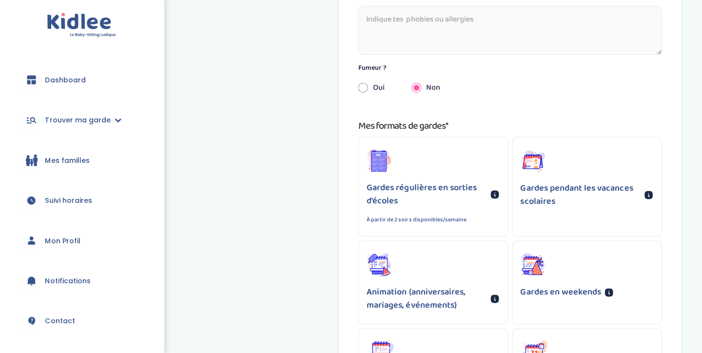
scroll to position [688, 0]
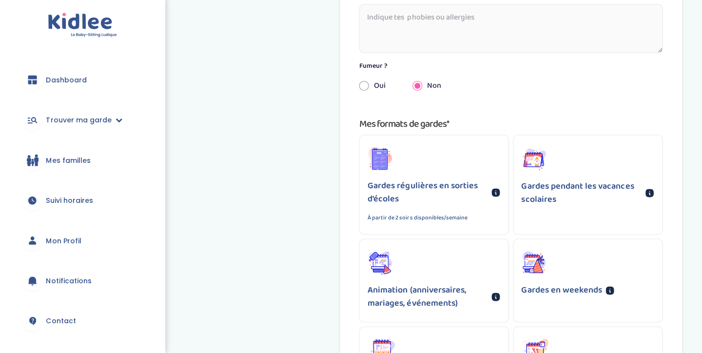
click at [442, 188] on p "Gardes régulières en sorties d'écoles" at bounding box center [426, 193] width 120 height 26
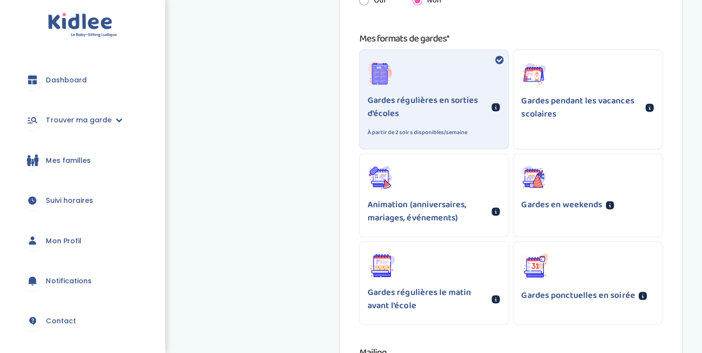
scroll to position [774, 0]
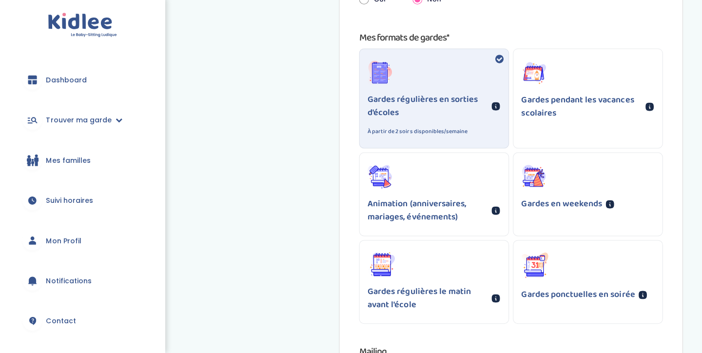
click at [546, 272] on div "Gardes ponctuelles en soirée" at bounding box center [585, 277] width 148 height 72
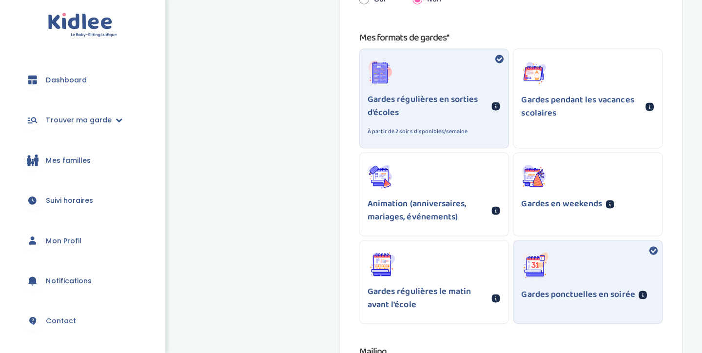
click at [450, 272] on div "Gardes régulières le matin avant l'école" at bounding box center [432, 282] width 148 height 82
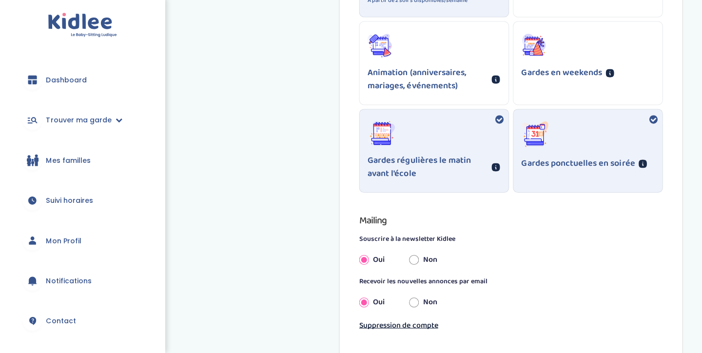
scroll to position [906, 0]
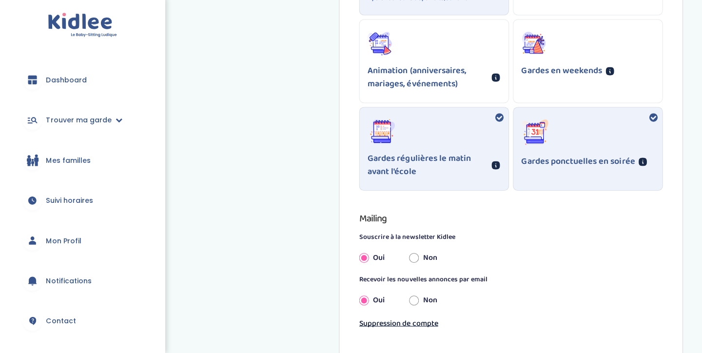
click at [417, 256] on input "Non" at bounding box center [412, 258] width 10 height 21
radio input "true"
radio input "false"
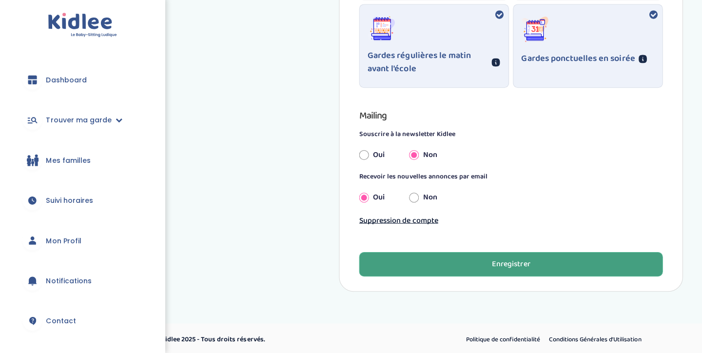
scroll to position [1008, 0]
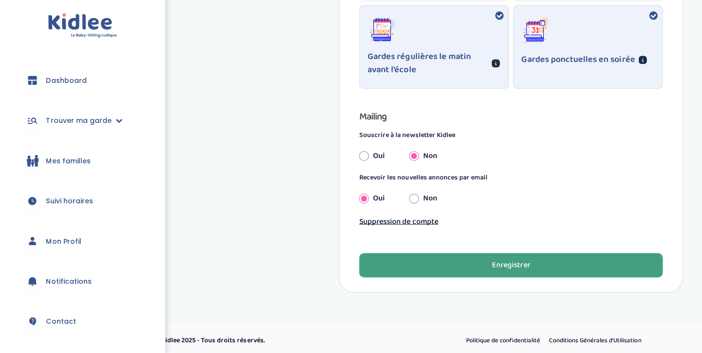
click at [443, 264] on button "Enregistrer" at bounding box center [508, 265] width 302 height 24
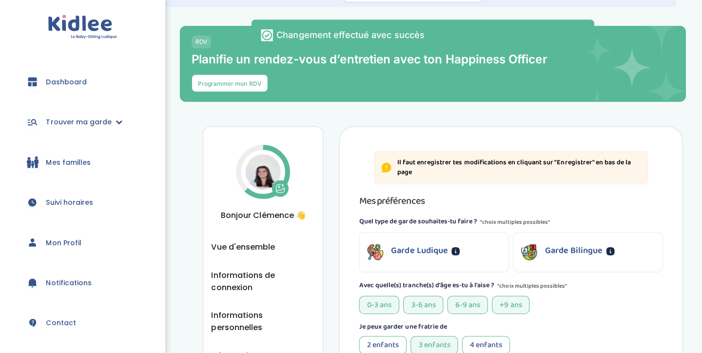
scroll to position [19, 0]
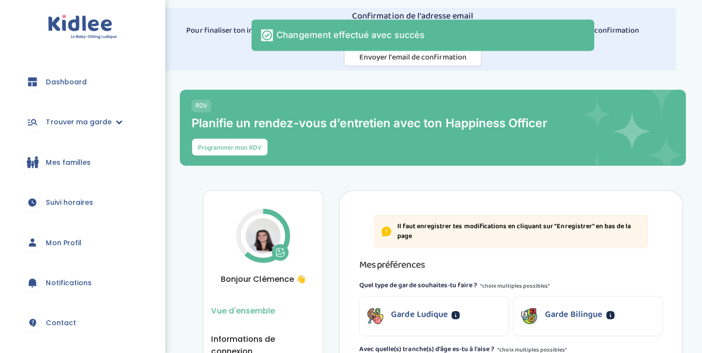
click at [248, 306] on span "Vue d'ensemble" at bounding box center [241, 309] width 63 height 12
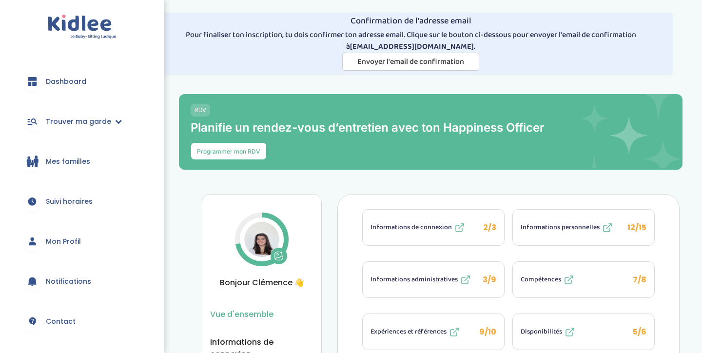
scroll to position [17, 0]
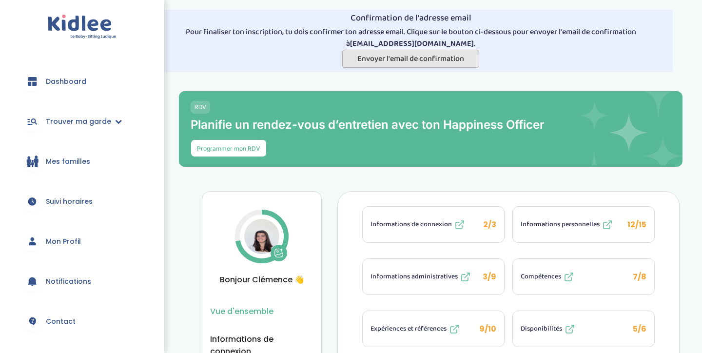
click at [414, 59] on span "Envoyer l'email de confirmation" at bounding box center [410, 59] width 107 height 12
